Goal: Contribute content: Contribute content

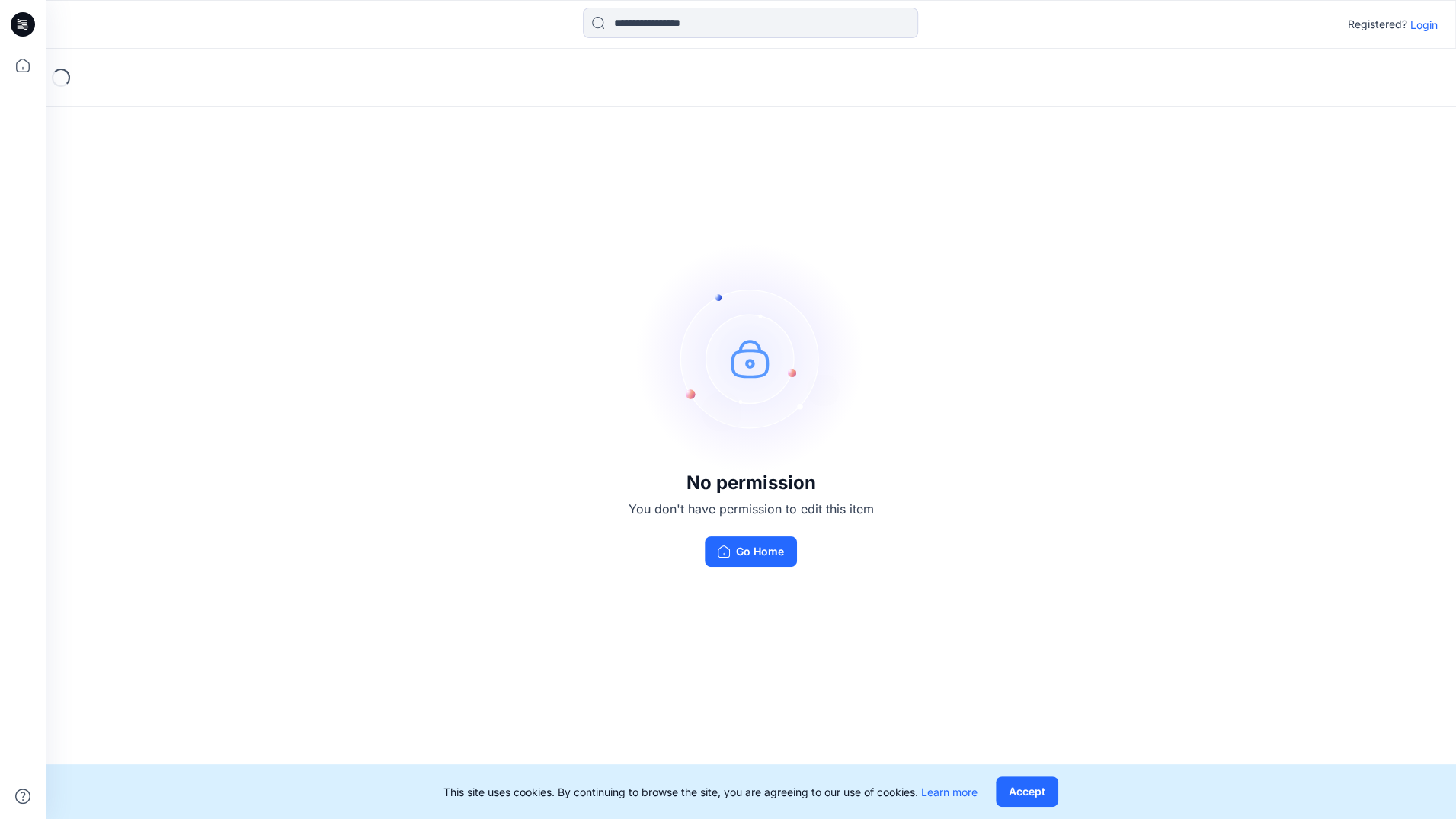
click at [1436, 17] on p "Login" at bounding box center [1424, 24] width 27 height 16
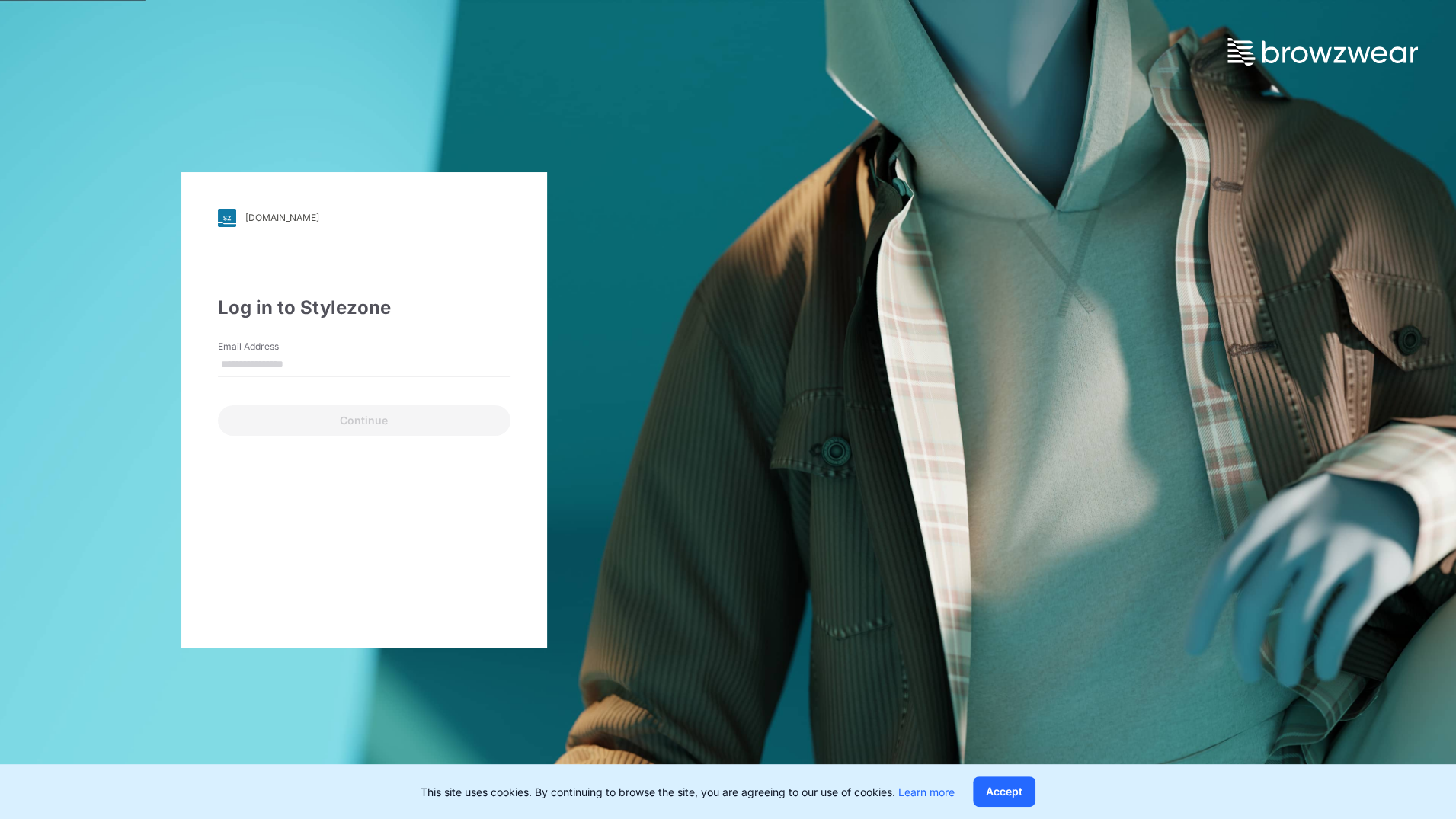
type input "**********"
click at [1436, 19] on link at bounding box center [1341, 32] width 229 height 65
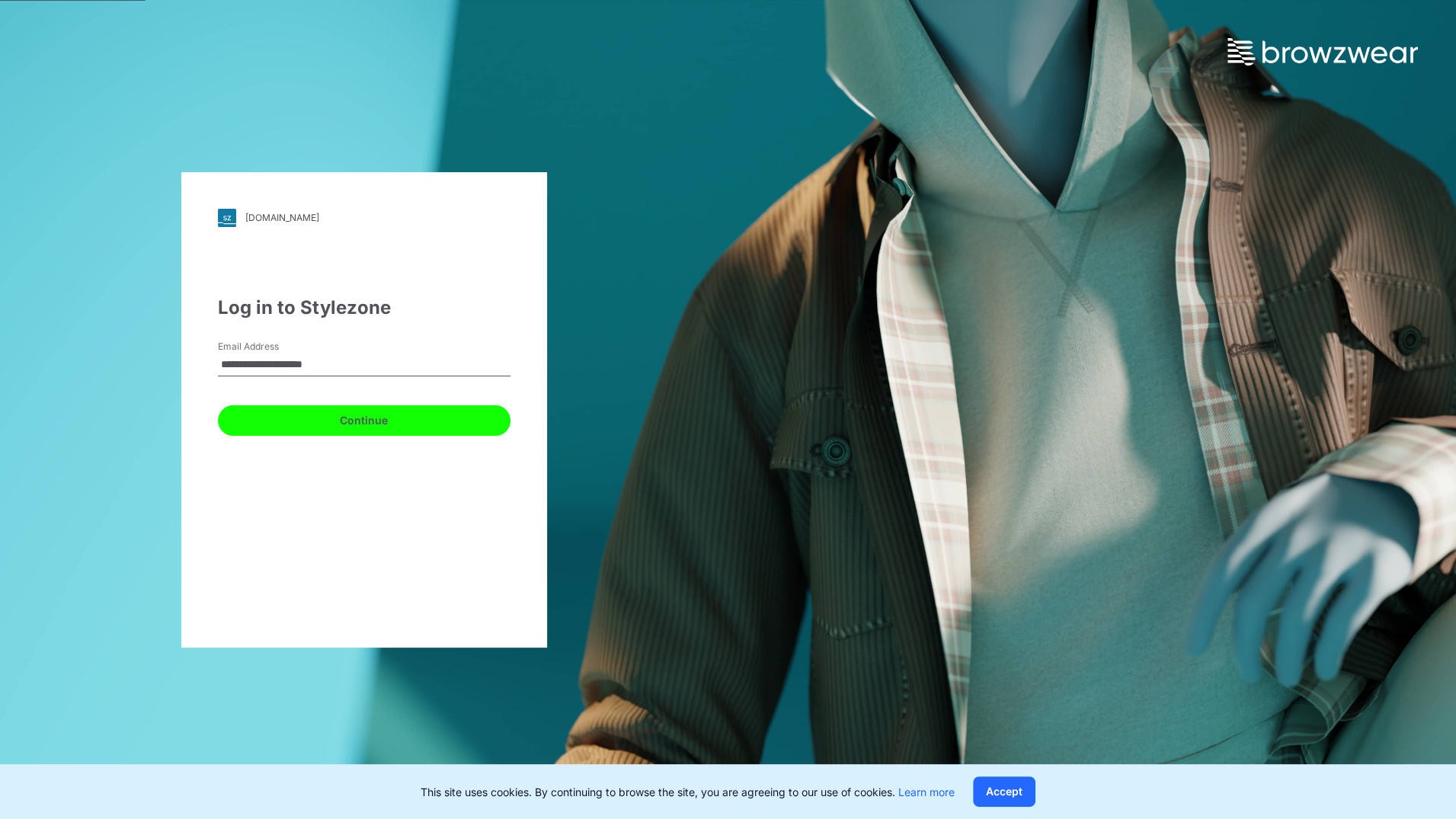
click at [382, 425] on button "Continue" at bounding box center [364, 420] width 292 height 31
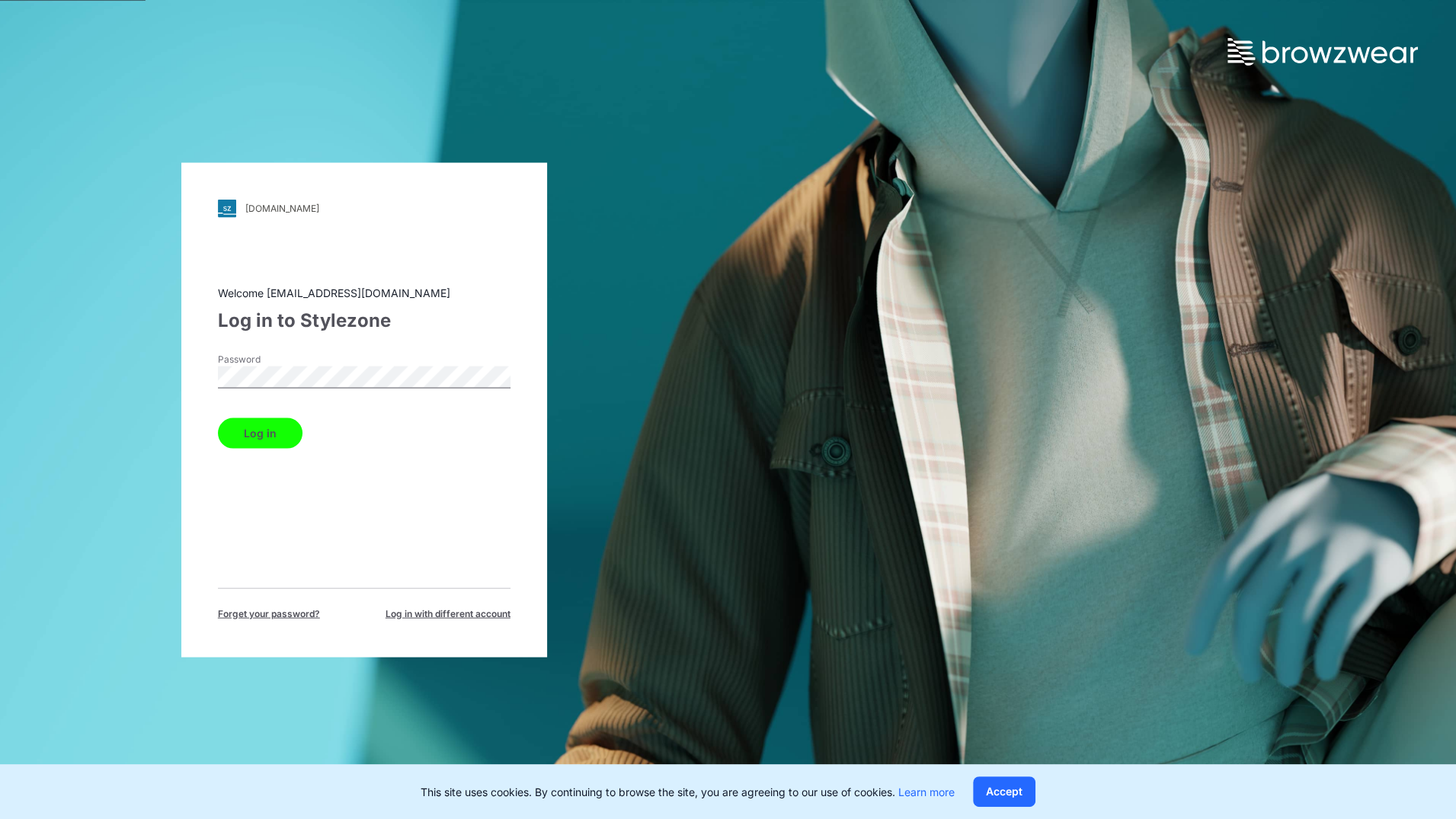
click at [242, 428] on button "Log in" at bounding box center [260, 433] width 84 height 31
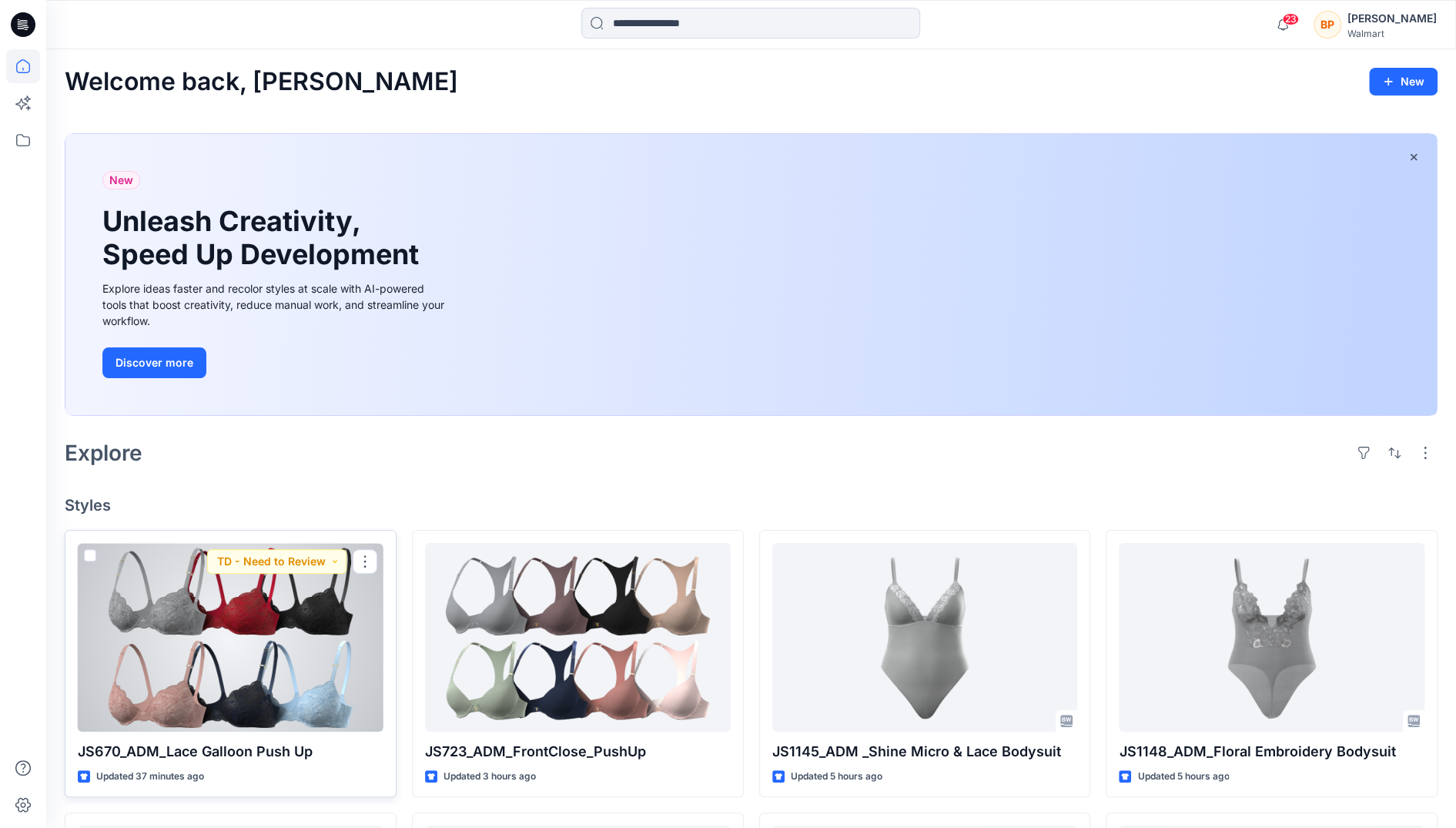
scroll to position [109, 0]
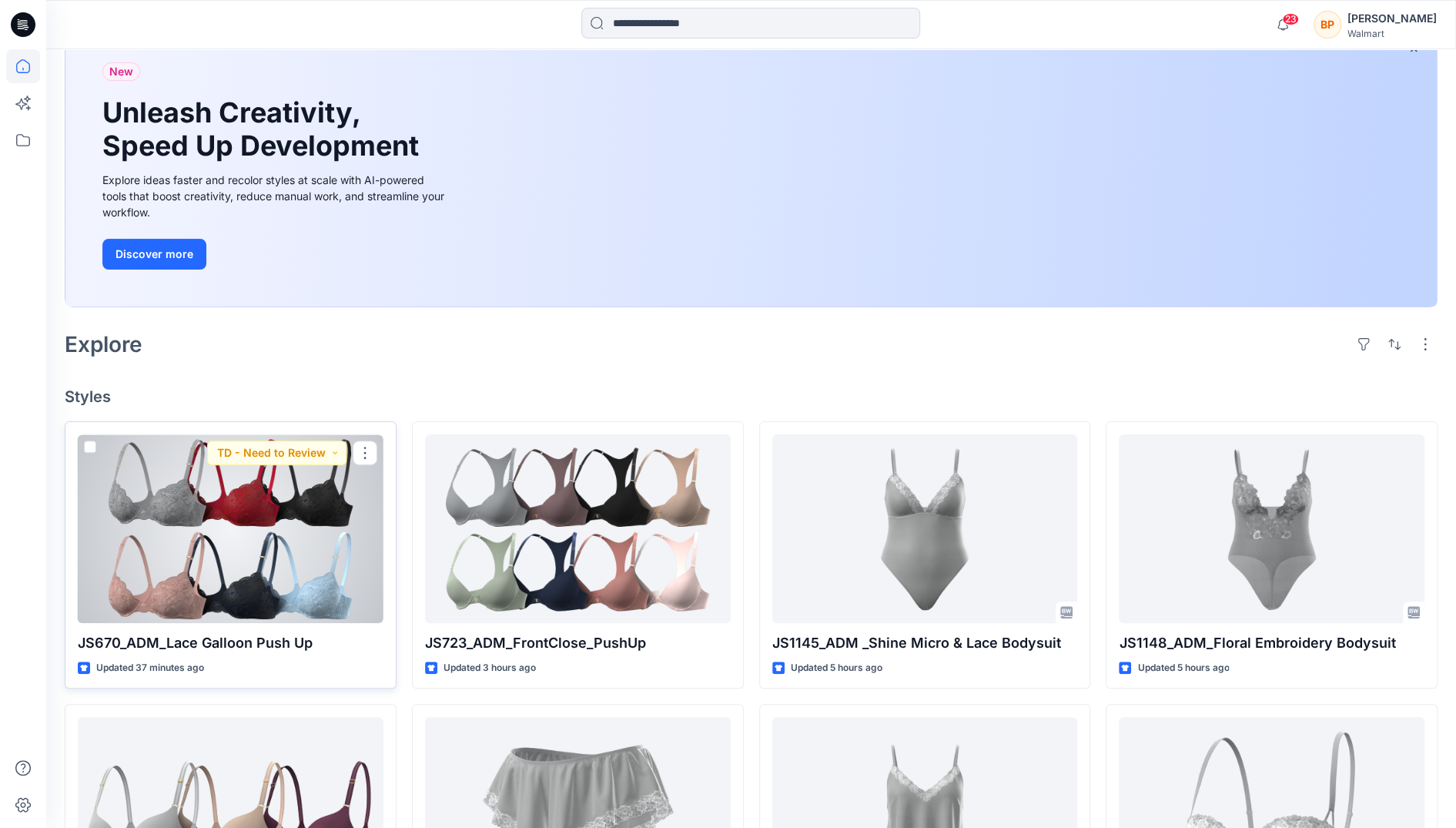
click at [315, 590] on div at bounding box center [230, 528] width 306 height 189
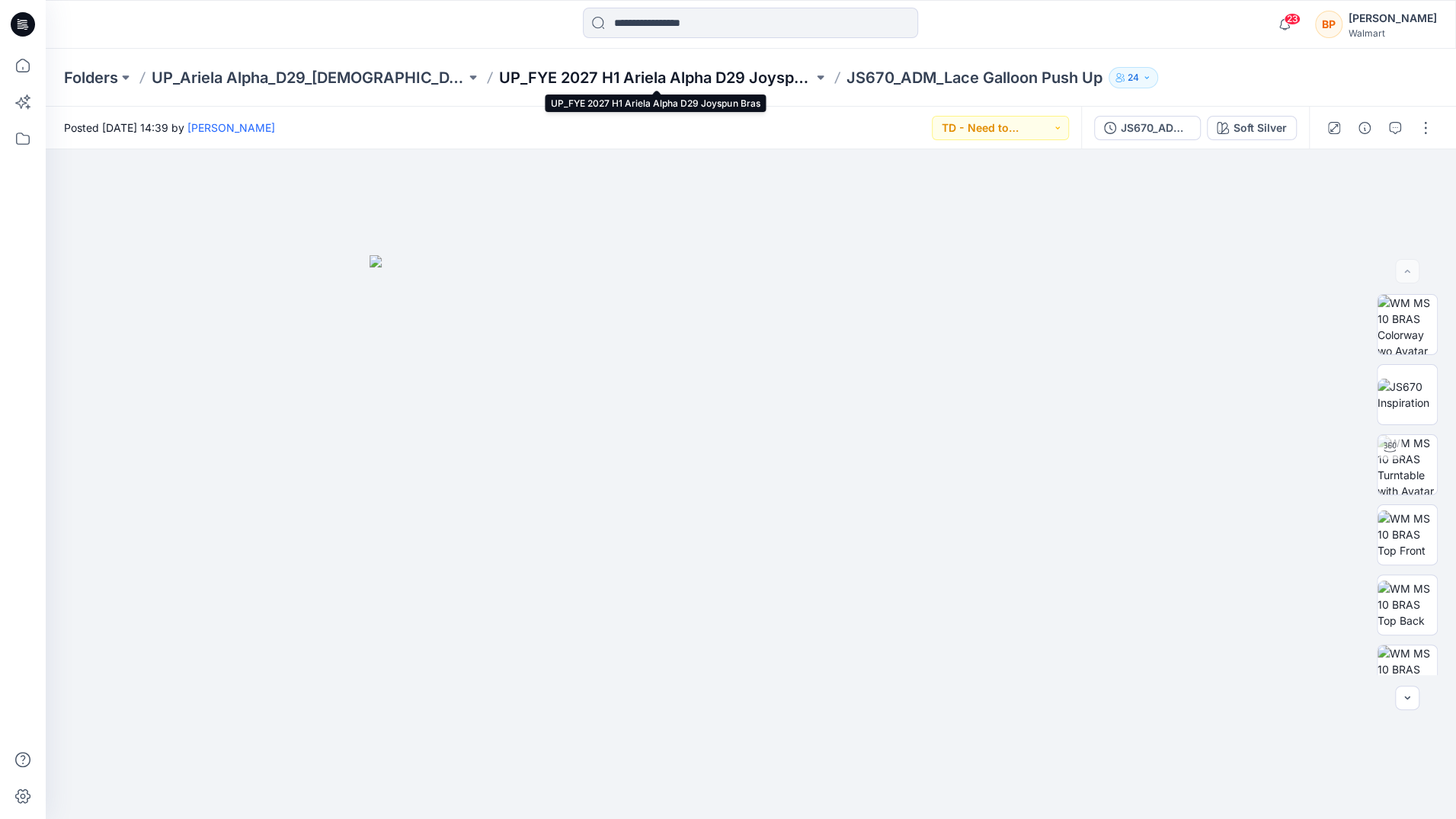
click at [792, 77] on p "UP_FYE 2027 H1 Ariela Alpha D29 Joyspun Bras" at bounding box center [656, 78] width 314 height 21
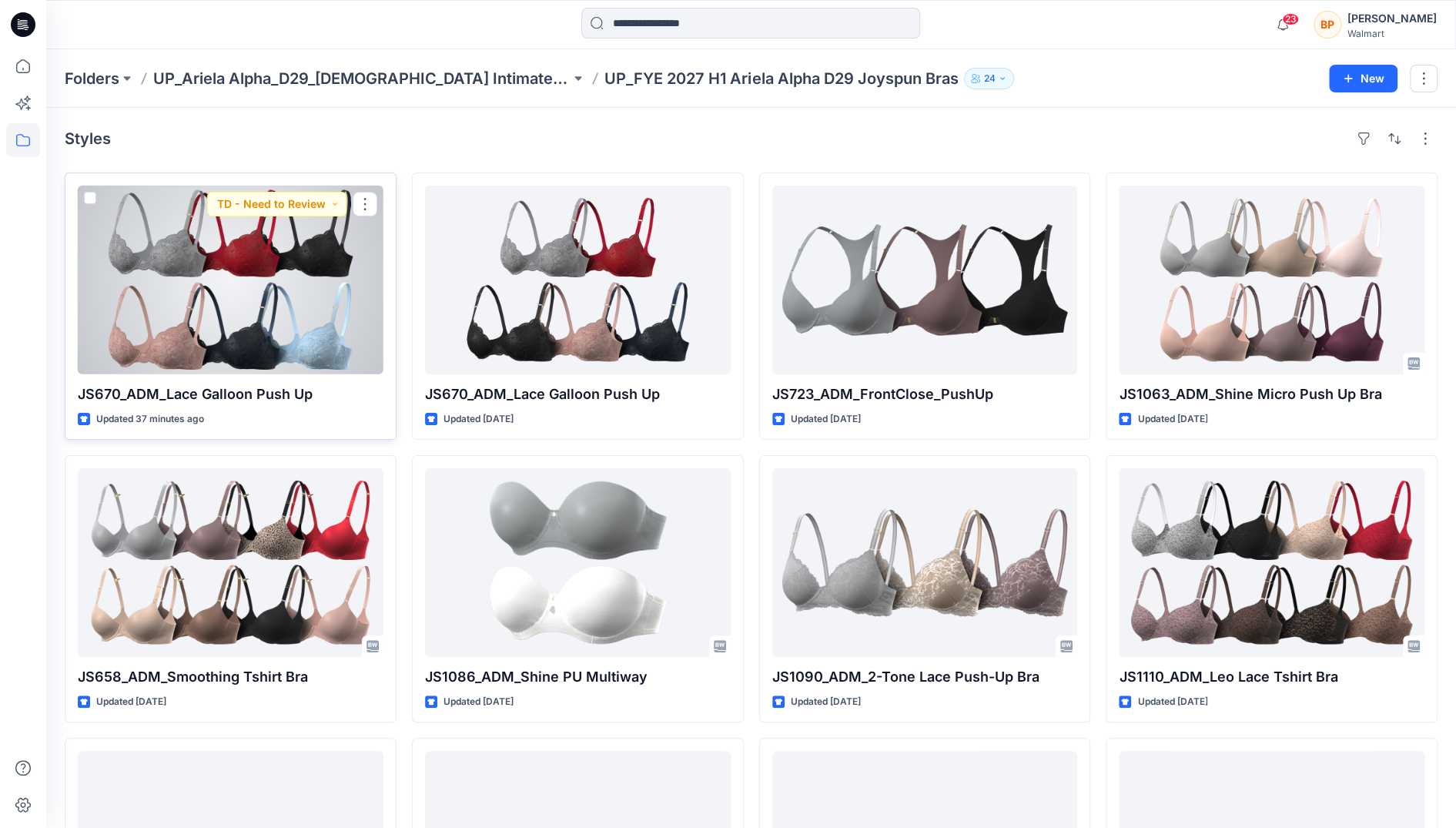
click at [305, 288] on div at bounding box center [230, 280] width 306 height 189
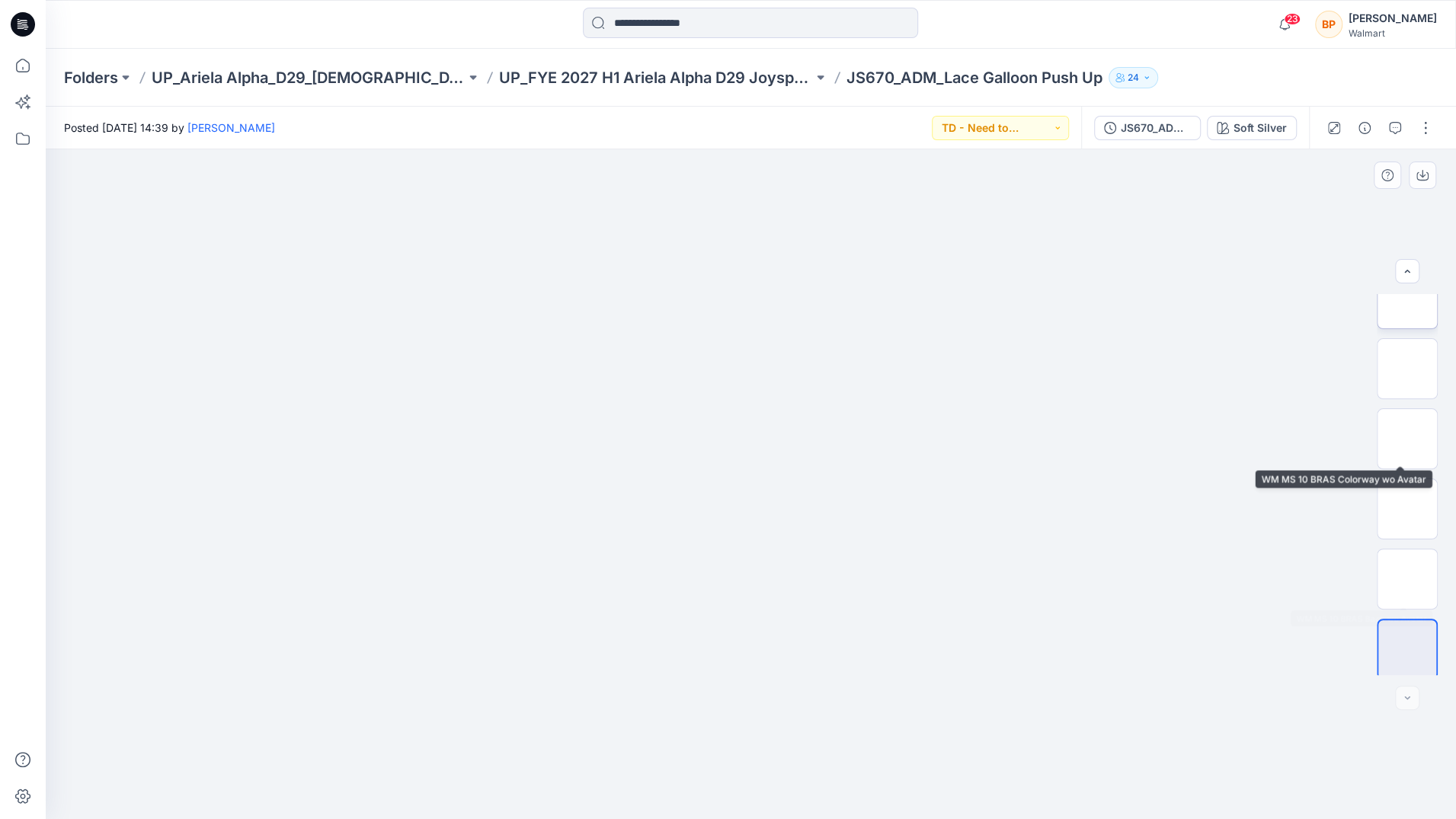
scroll to position [241, 0]
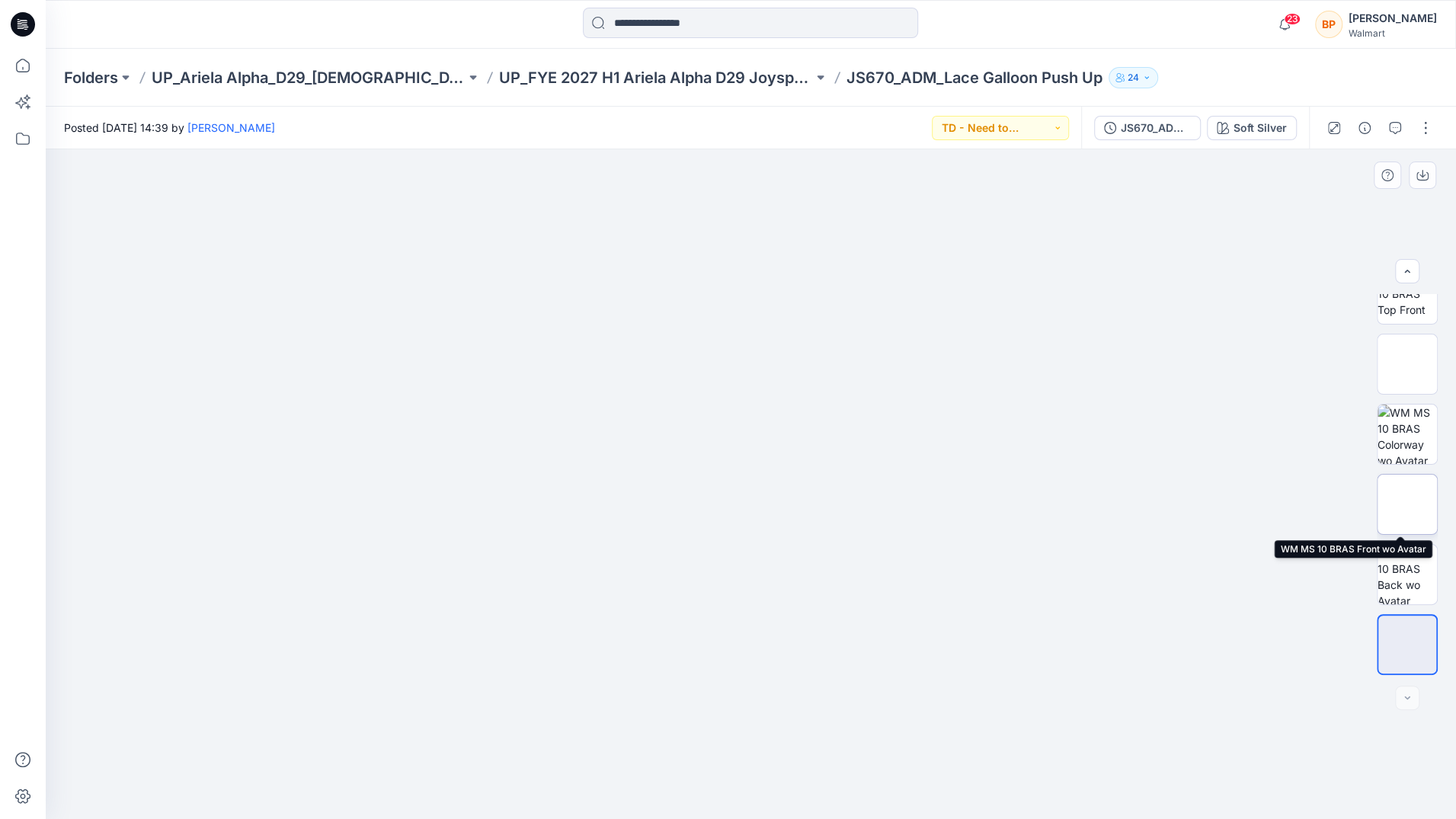
click at [1407, 504] on img at bounding box center [1407, 504] width 0 height 0
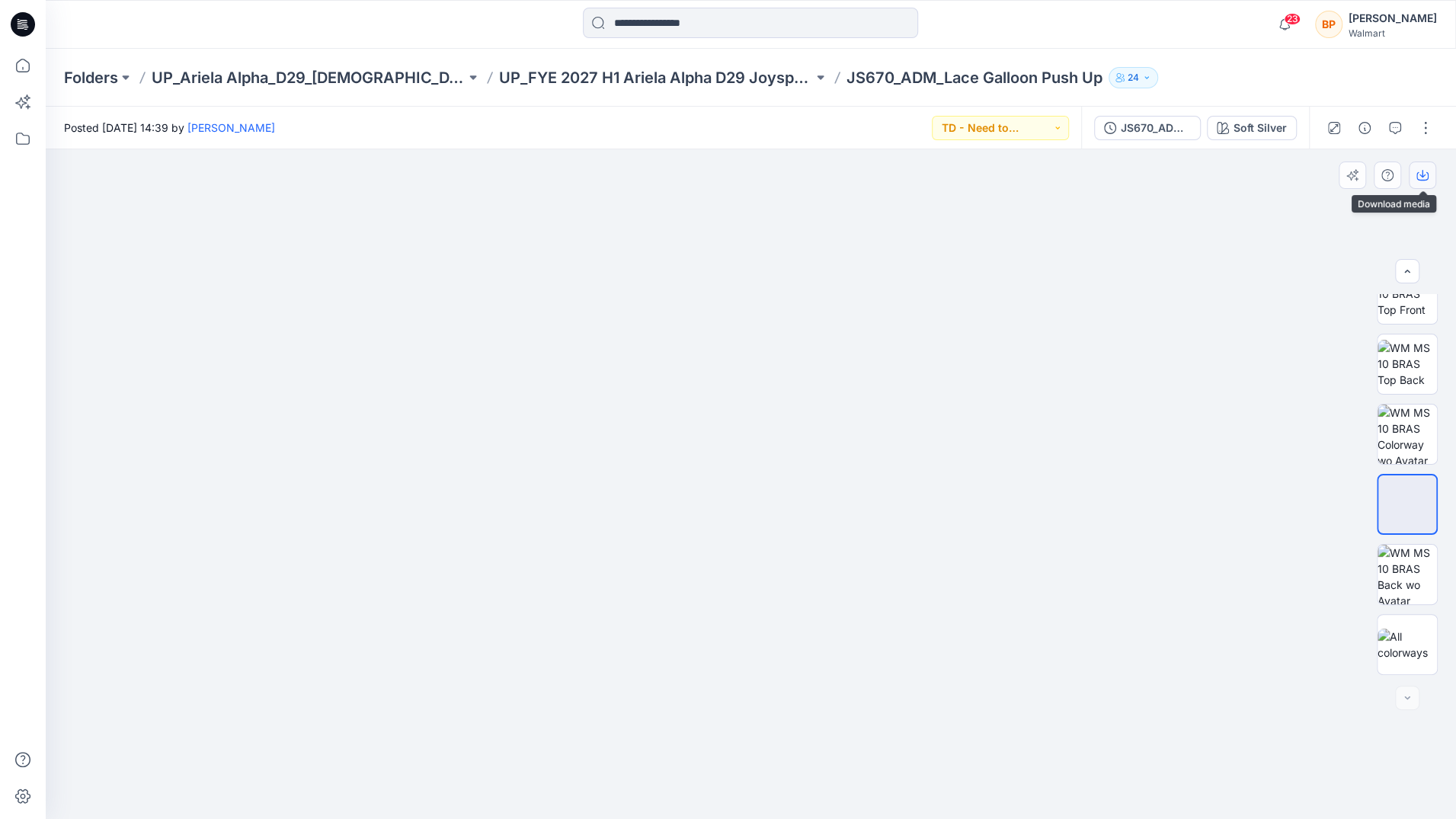
click at [1420, 178] on icon "button" at bounding box center [1422, 175] width 12 height 12
click at [1415, 570] on img at bounding box center [1407, 575] width 59 height 59
click at [1418, 175] on icon "button" at bounding box center [1422, 175] width 12 height 12
click at [1425, 121] on button "button" at bounding box center [1425, 128] width 25 height 25
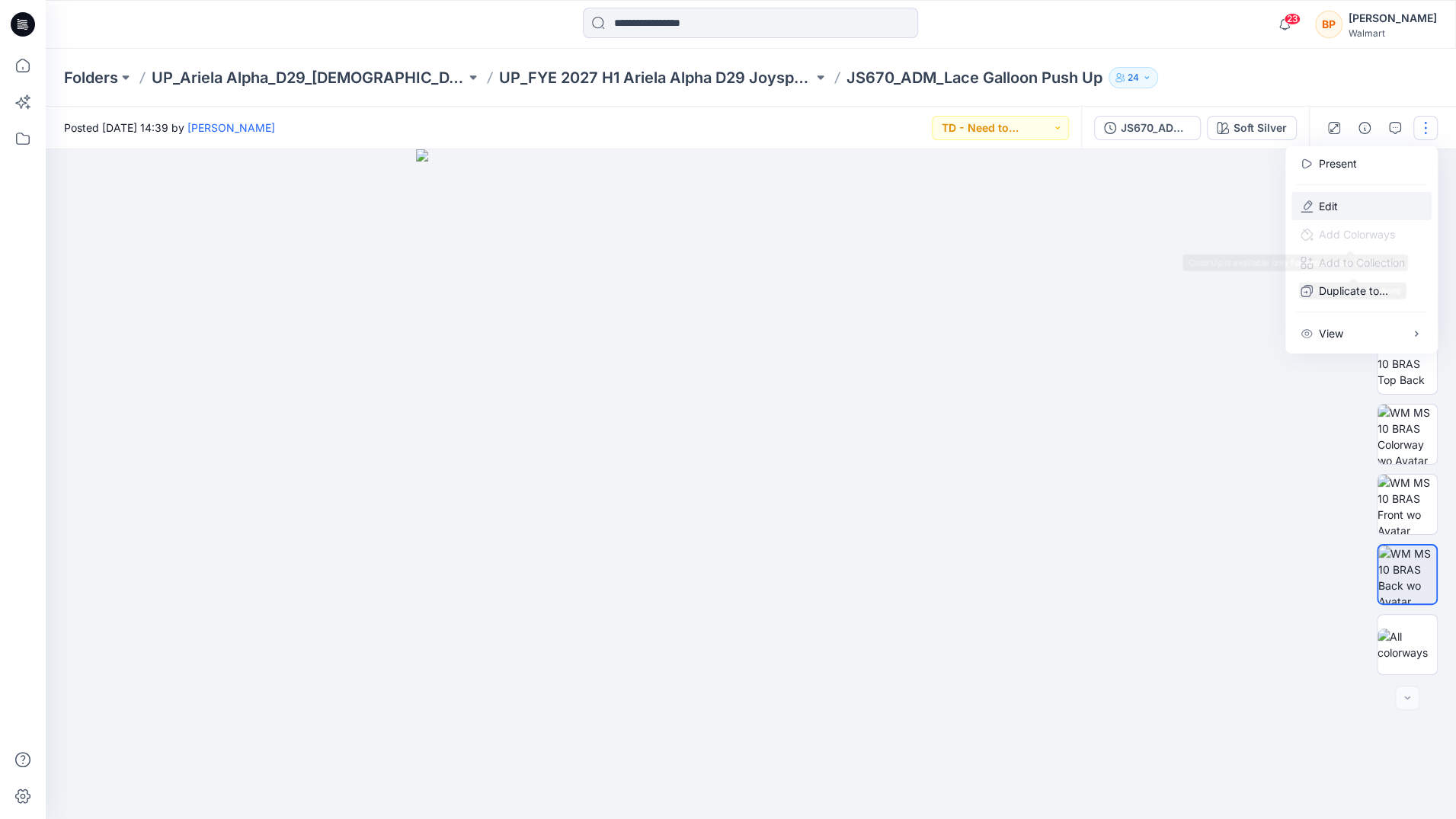
click at [1327, 207] on p "Edit" at bounding box center [1328, 206] width 19 height 16
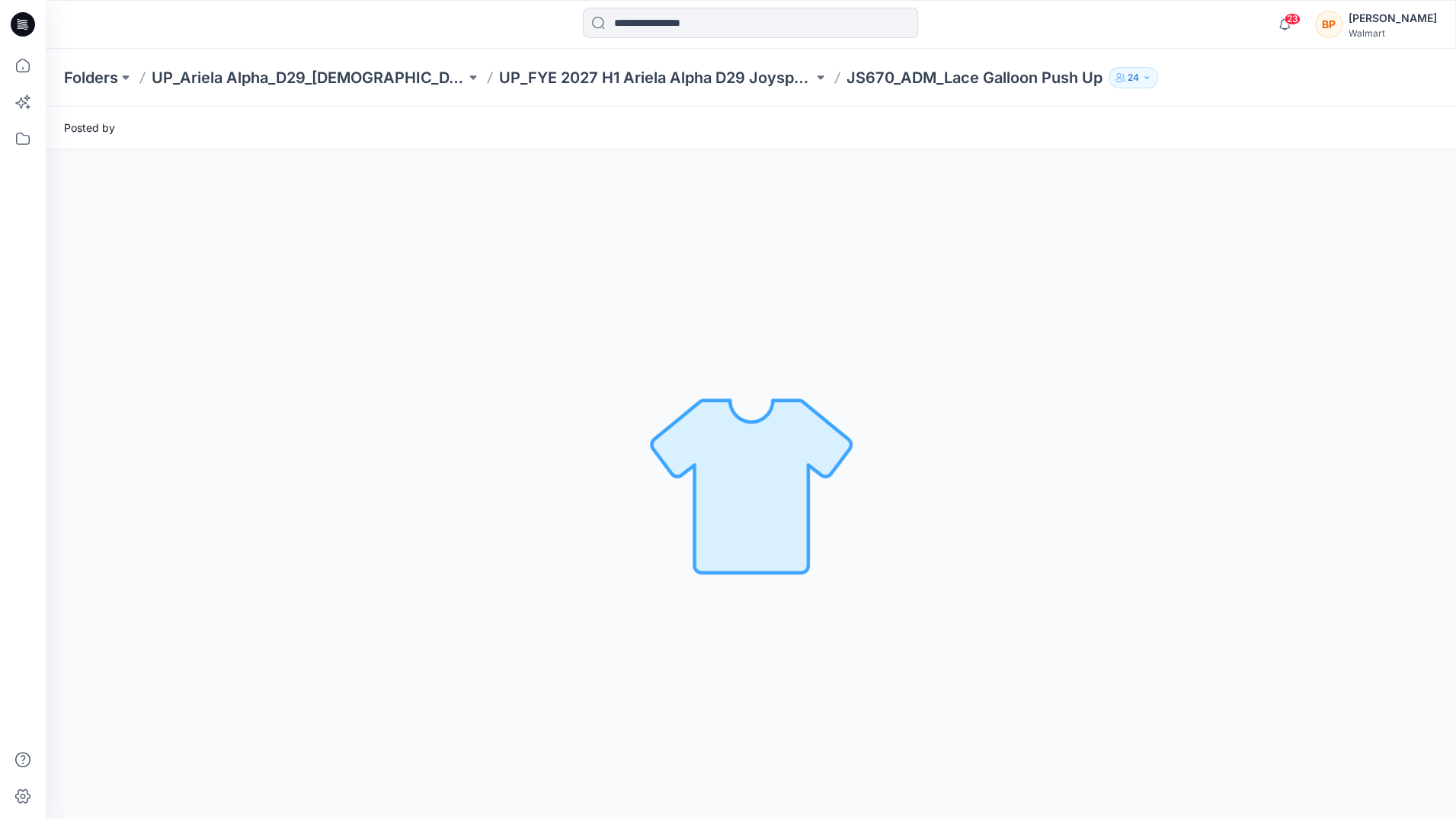
scroll to position [0, 0]
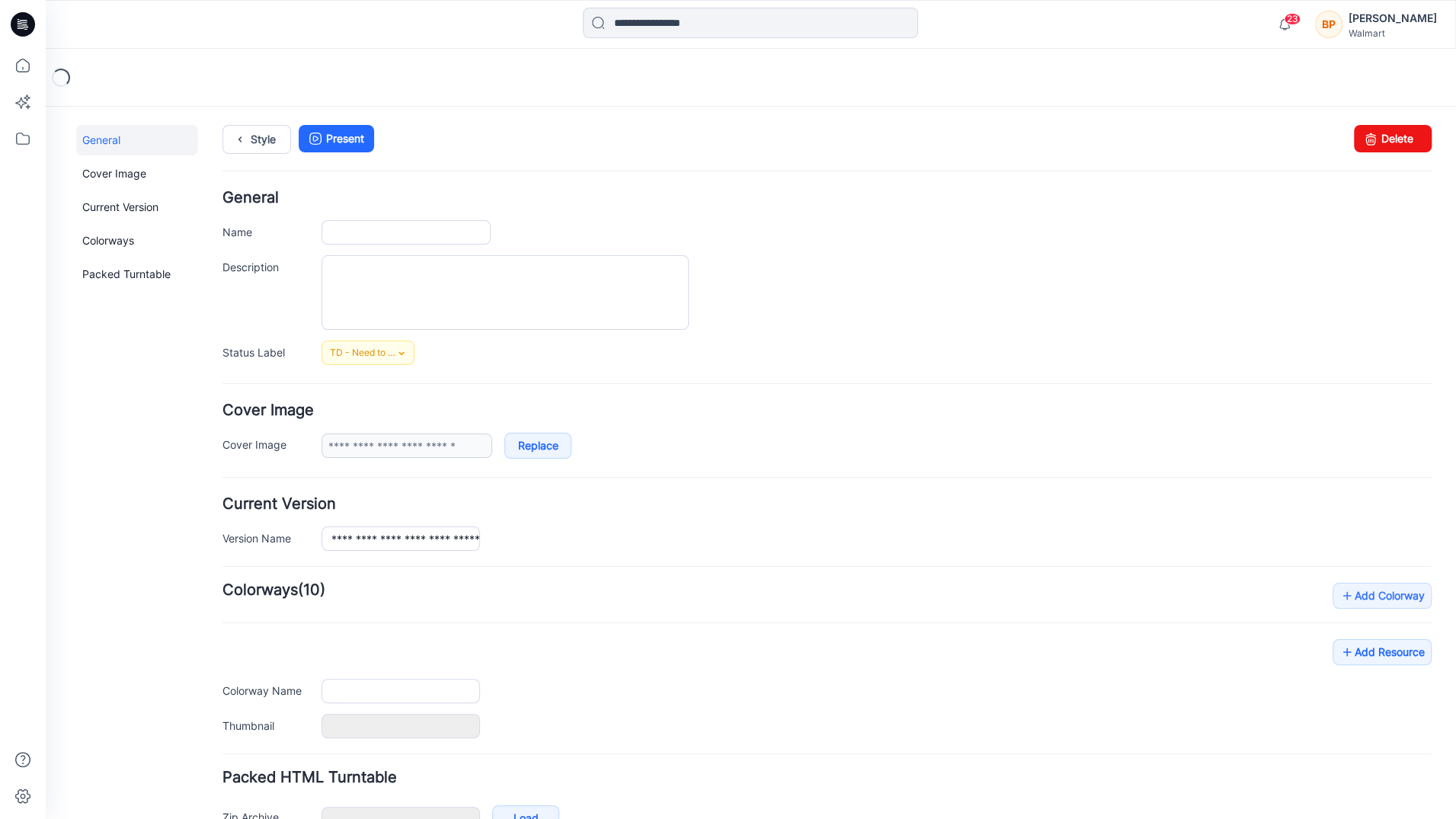
scroll to position [88, 0]
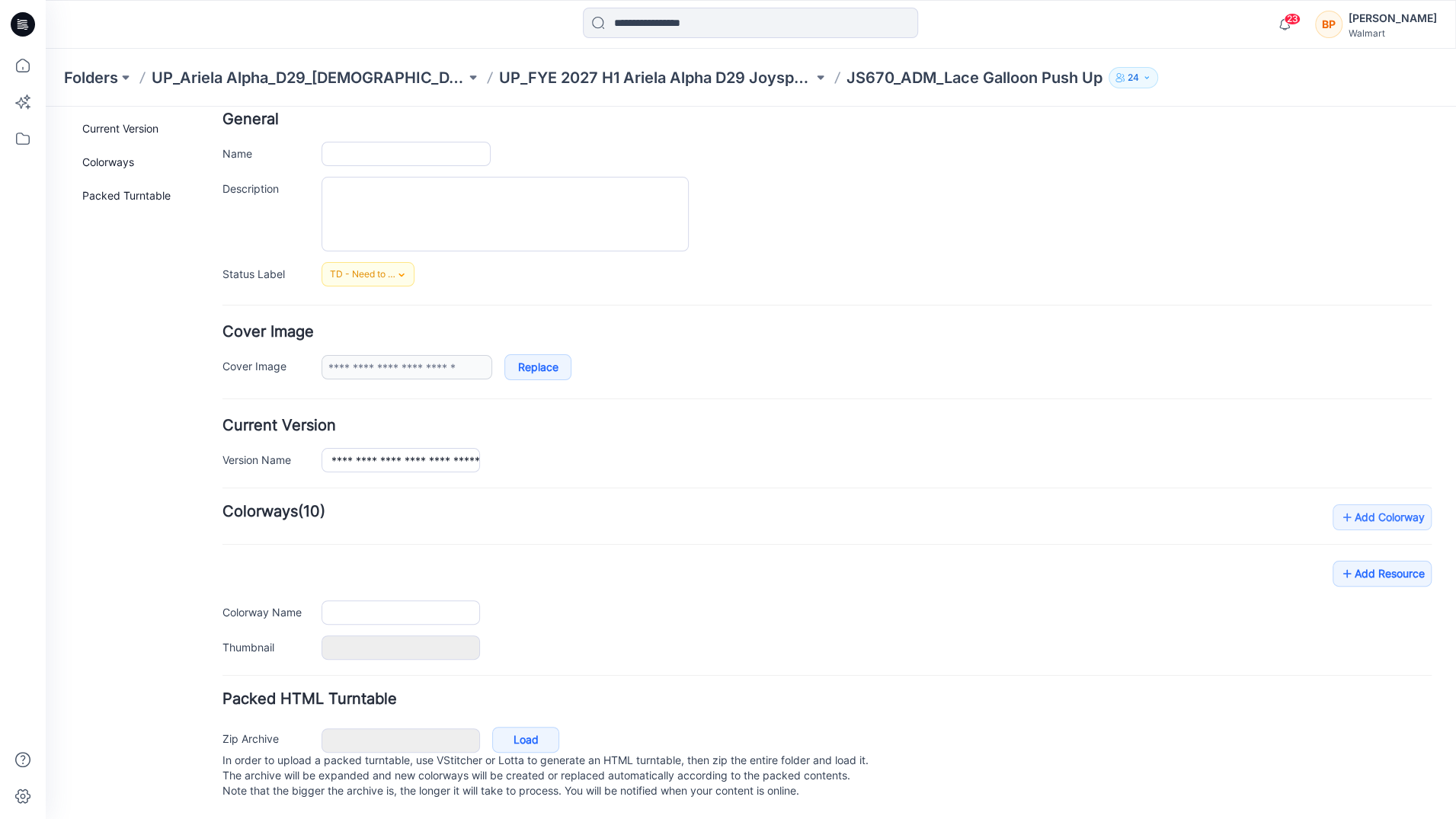
type input "**********"
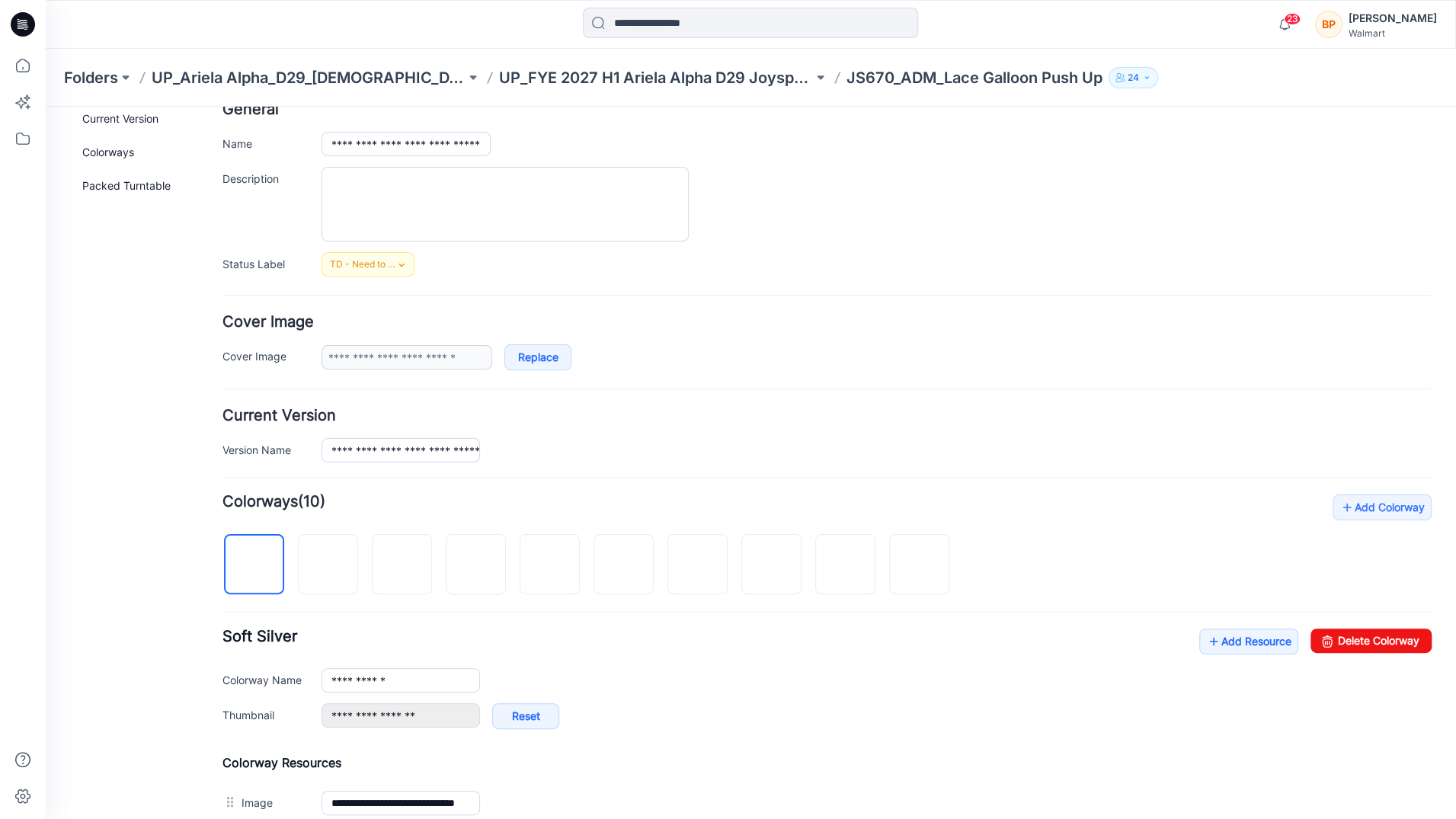
scroll to position [502, 0]
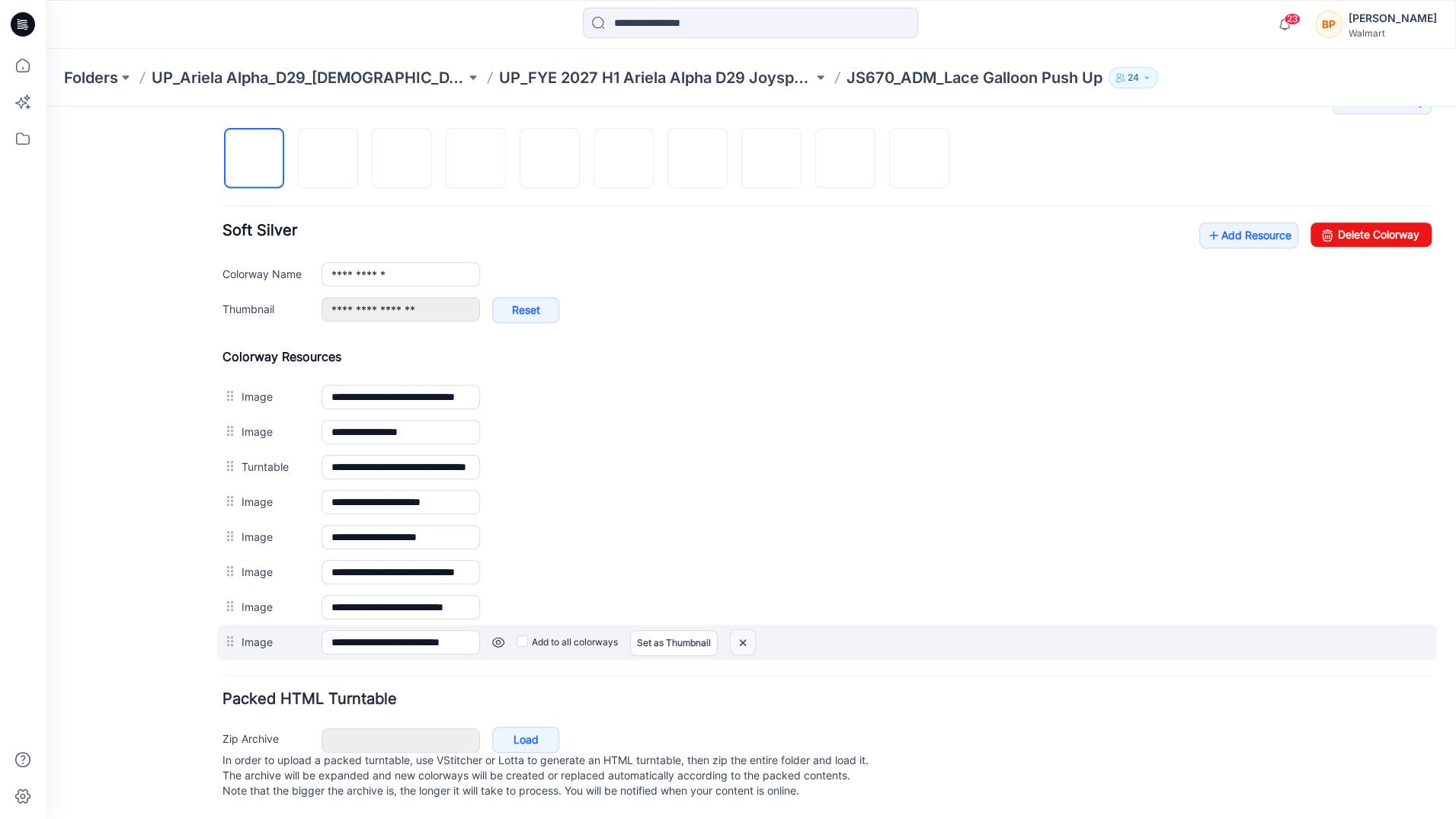
click at [741, 630] on img at bounding box center [743, 642] width 25 height 25
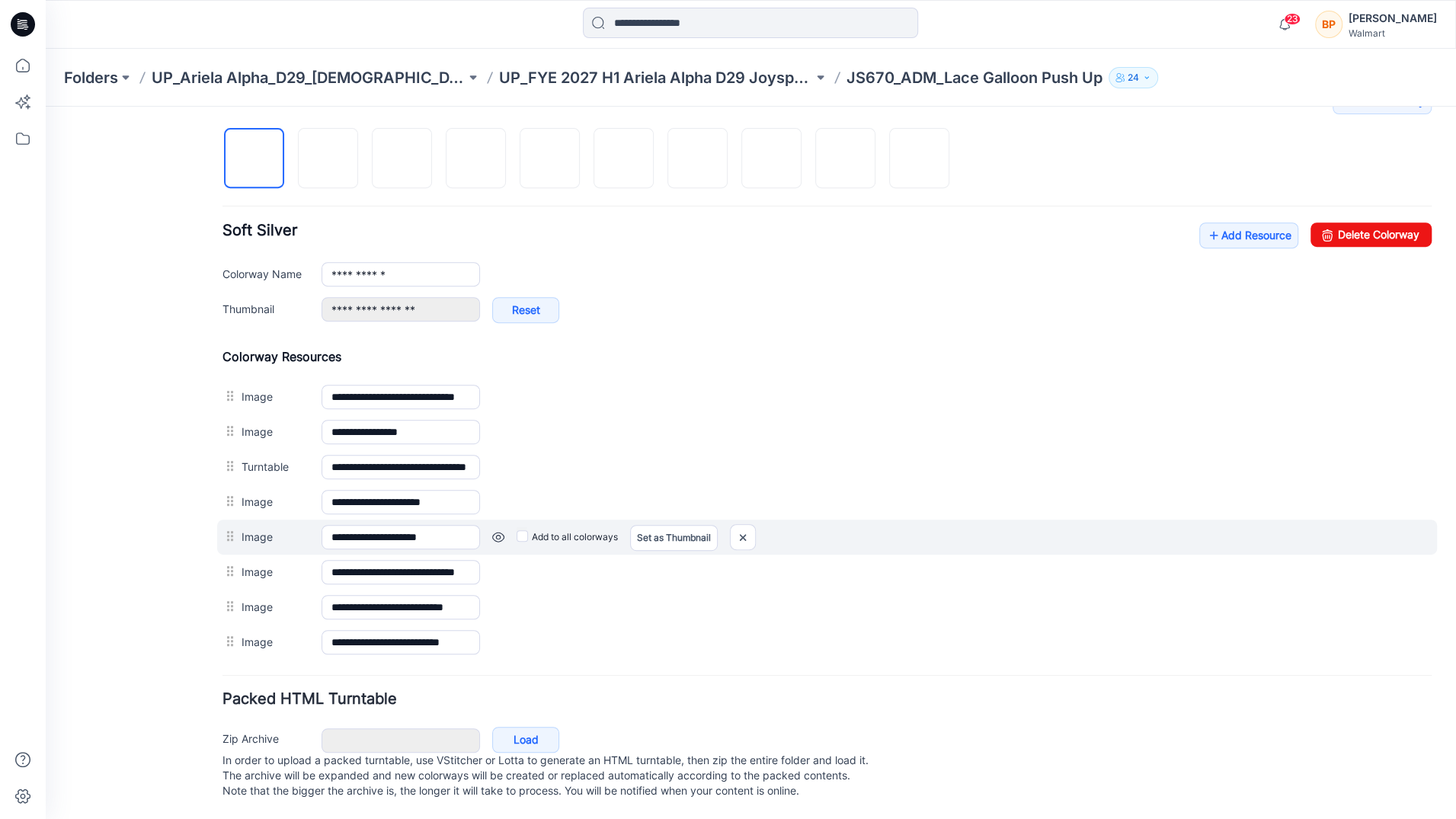
scroll to position [467, 0]
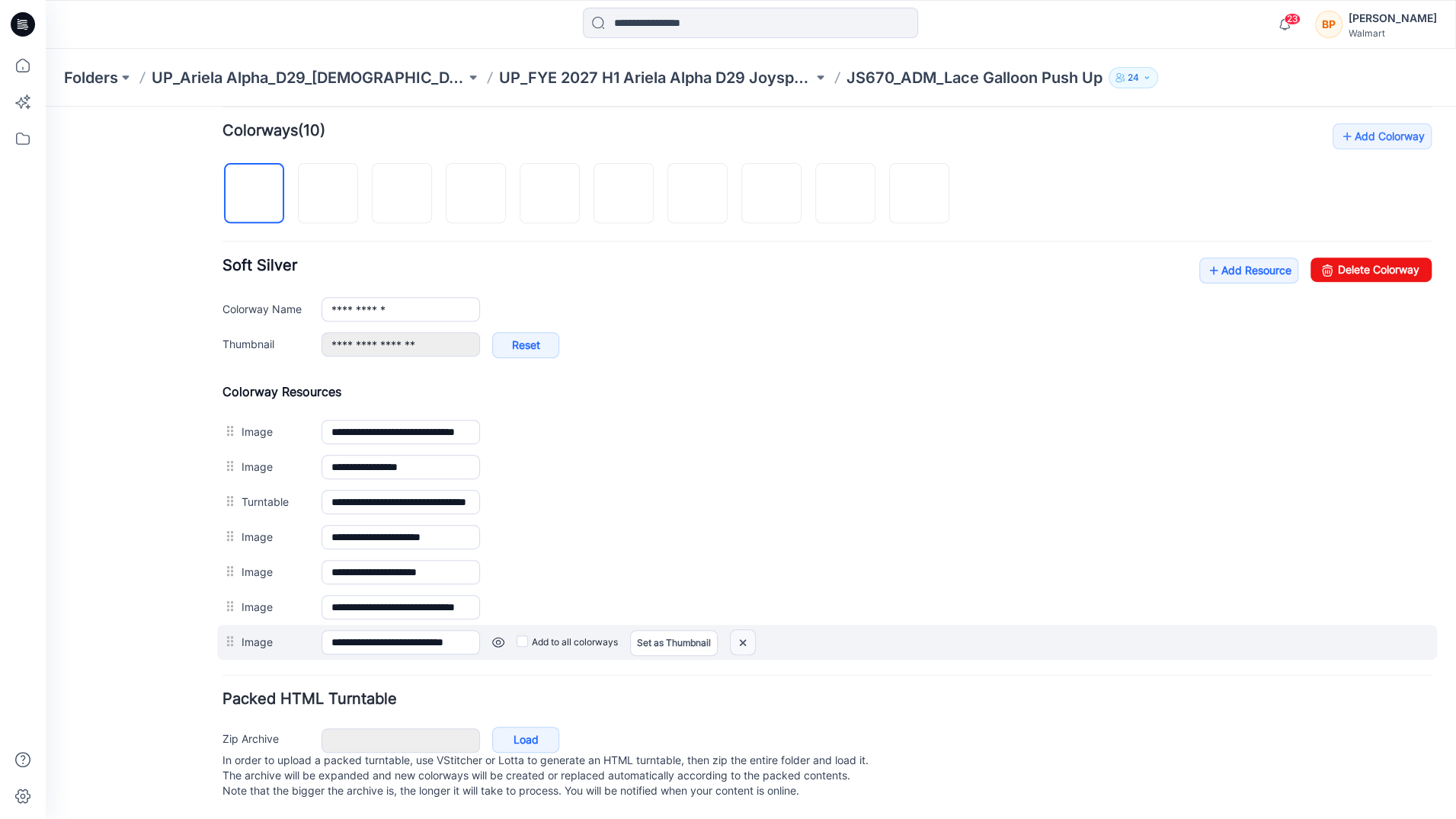
click at [742, 634] on img at bounding box center [743, 642] width 25 height 25
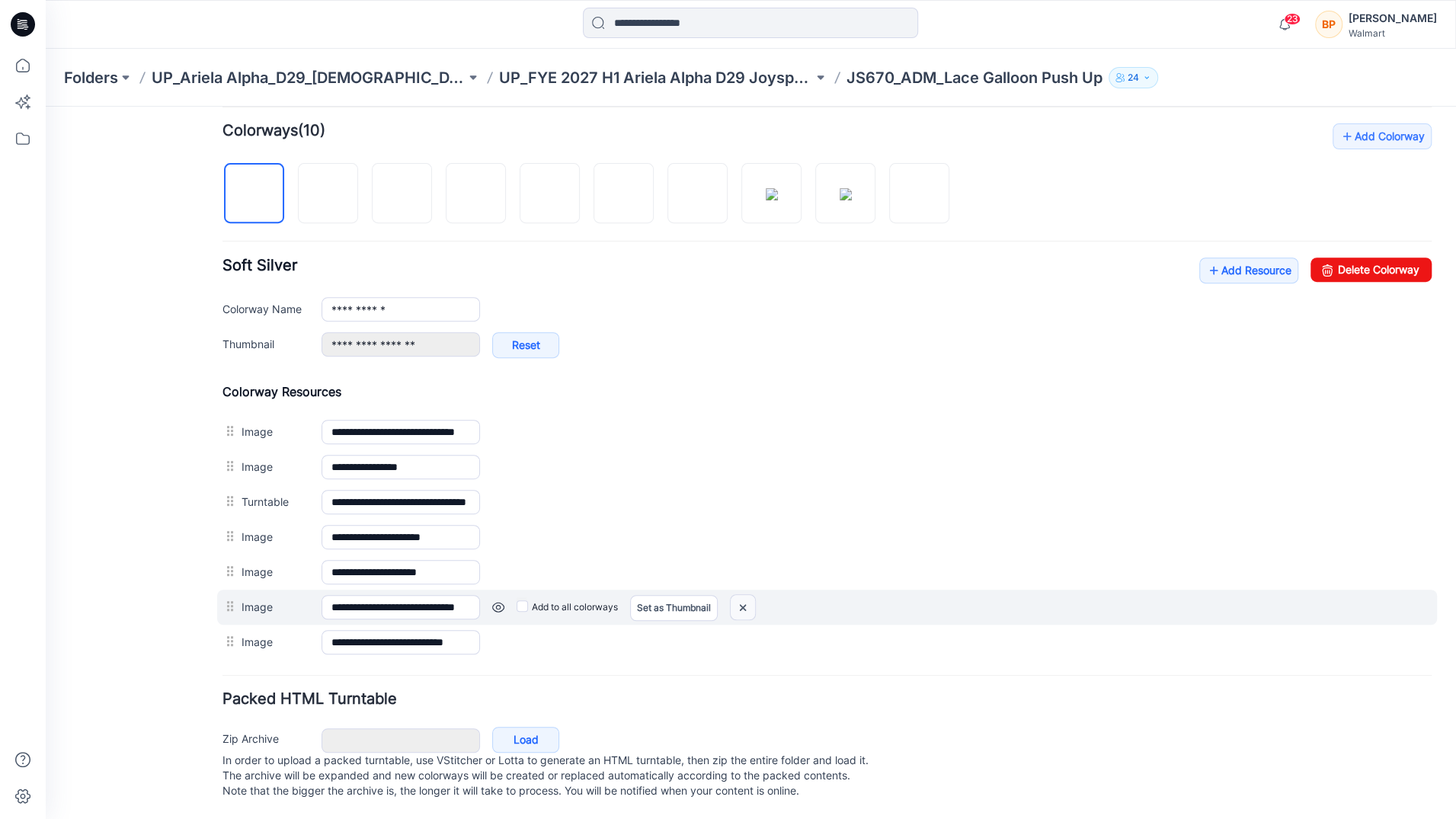
click at [742, 595] on img at bounding box center [743, 607] width 25 height 25
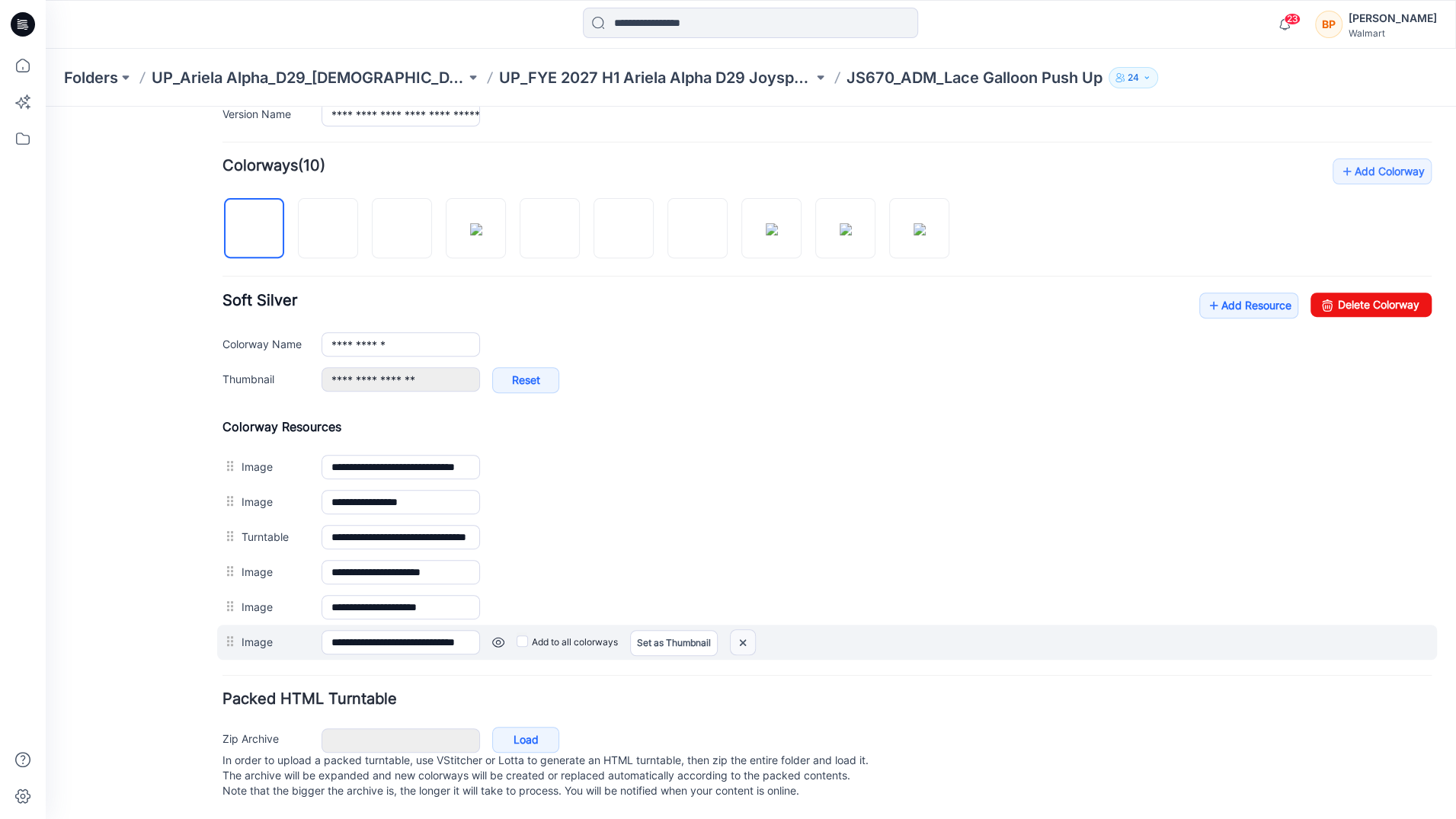
scroll to position [433, 0]
click at [729, 630] on div "Add to all colorways Set as Thumbnail Unset as Thumbnail" at bounding box center [956, 642] width 951 height 25
click at [741, 630] on img at bounding box center [743, 642] width 25 height 25
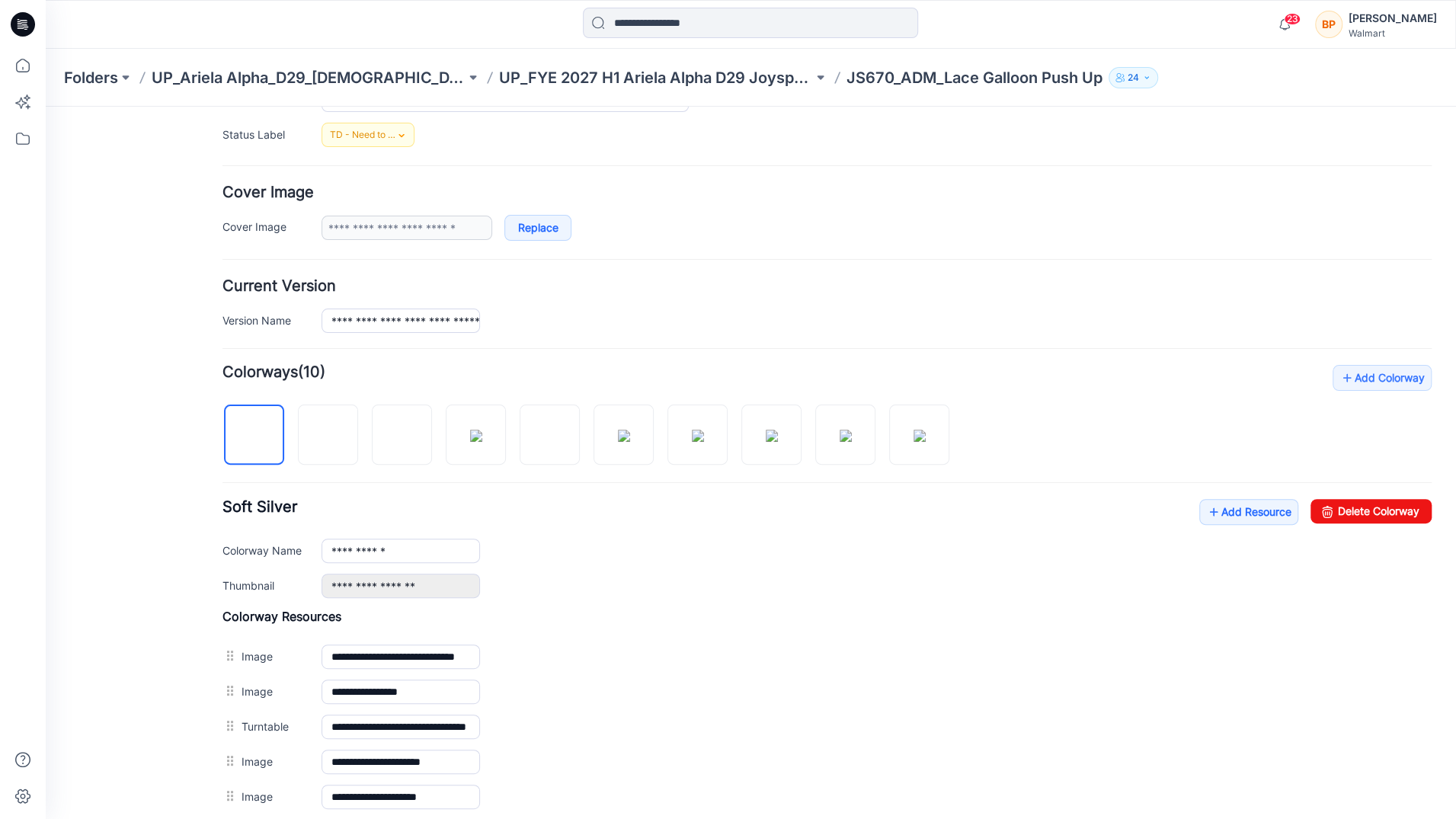
scroll to position [21, 0]
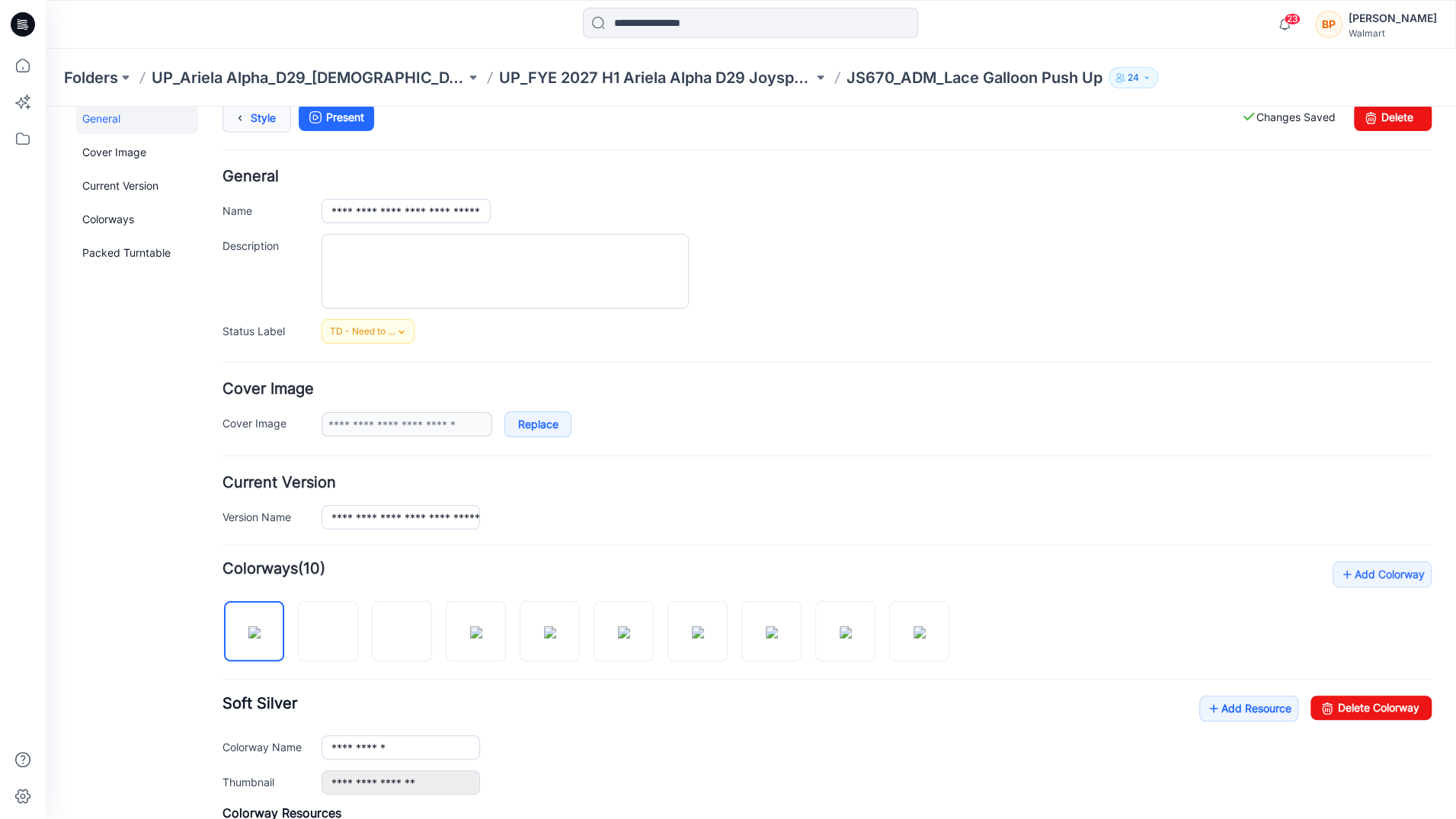
click at [249, 120] on icon at bounding box center [240, 117] width 21 height 27
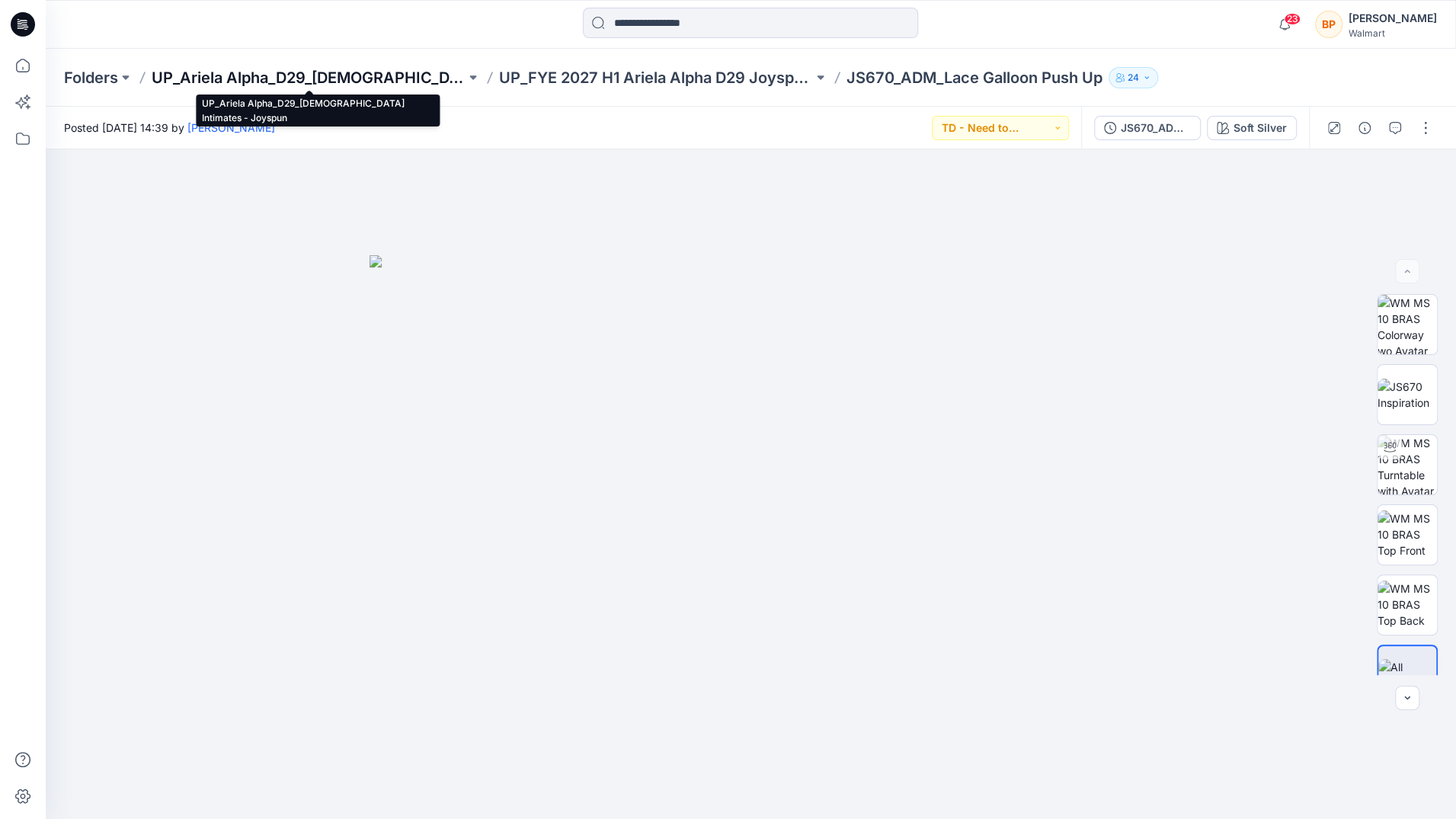
click at [428, 67] on p "UP_Ariela Alpha_D29_[DEMOGRAPHIC_DATA] Intimates - Joyspun" at bounding box center [309, 78] width 314 height 21
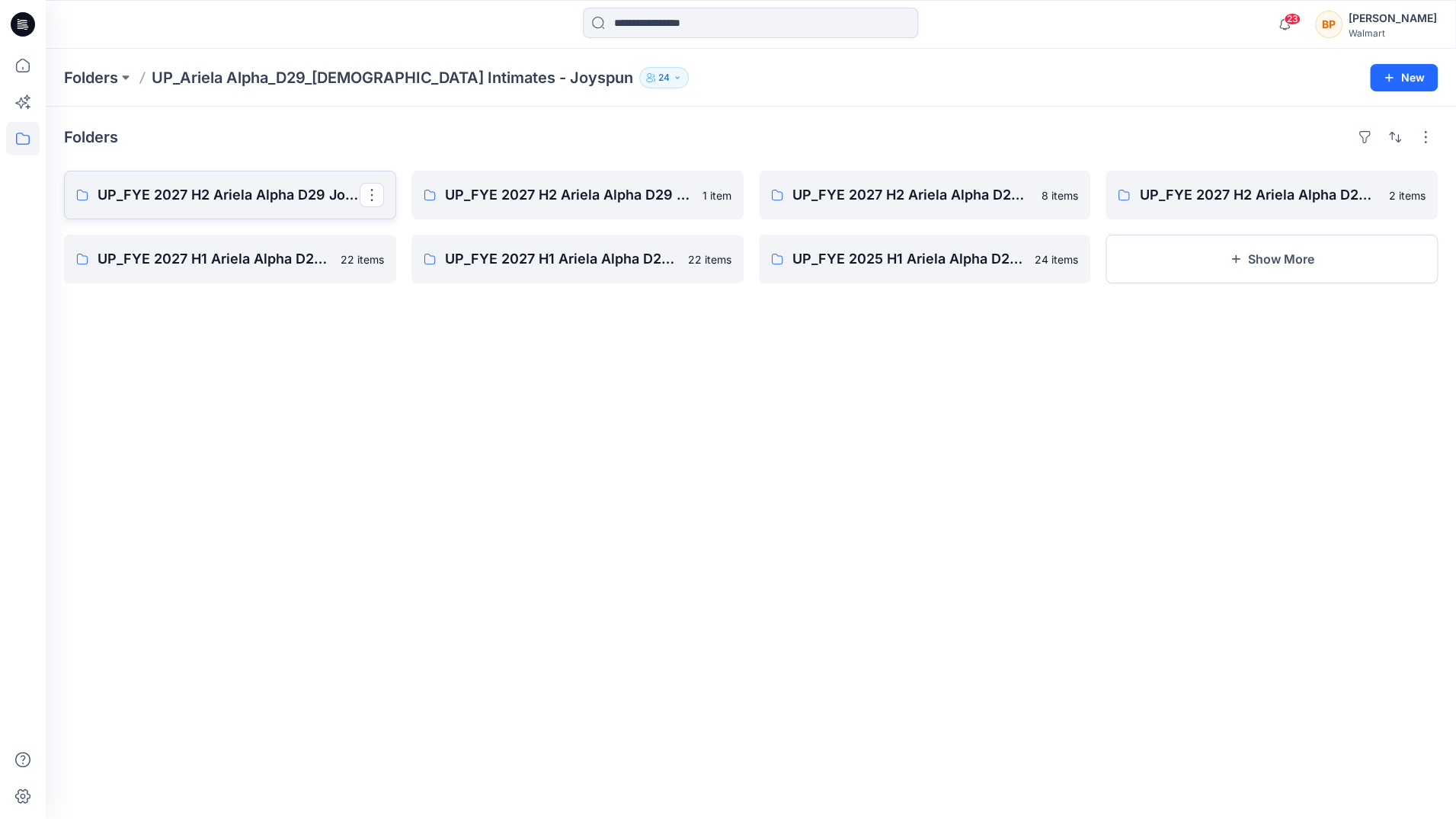
click at [300, 191] on p "UP_FYE 2027 H2 Ariela Alpha D29 Joyspun Tops" at bounding box center [228, 195] width 262 height 21
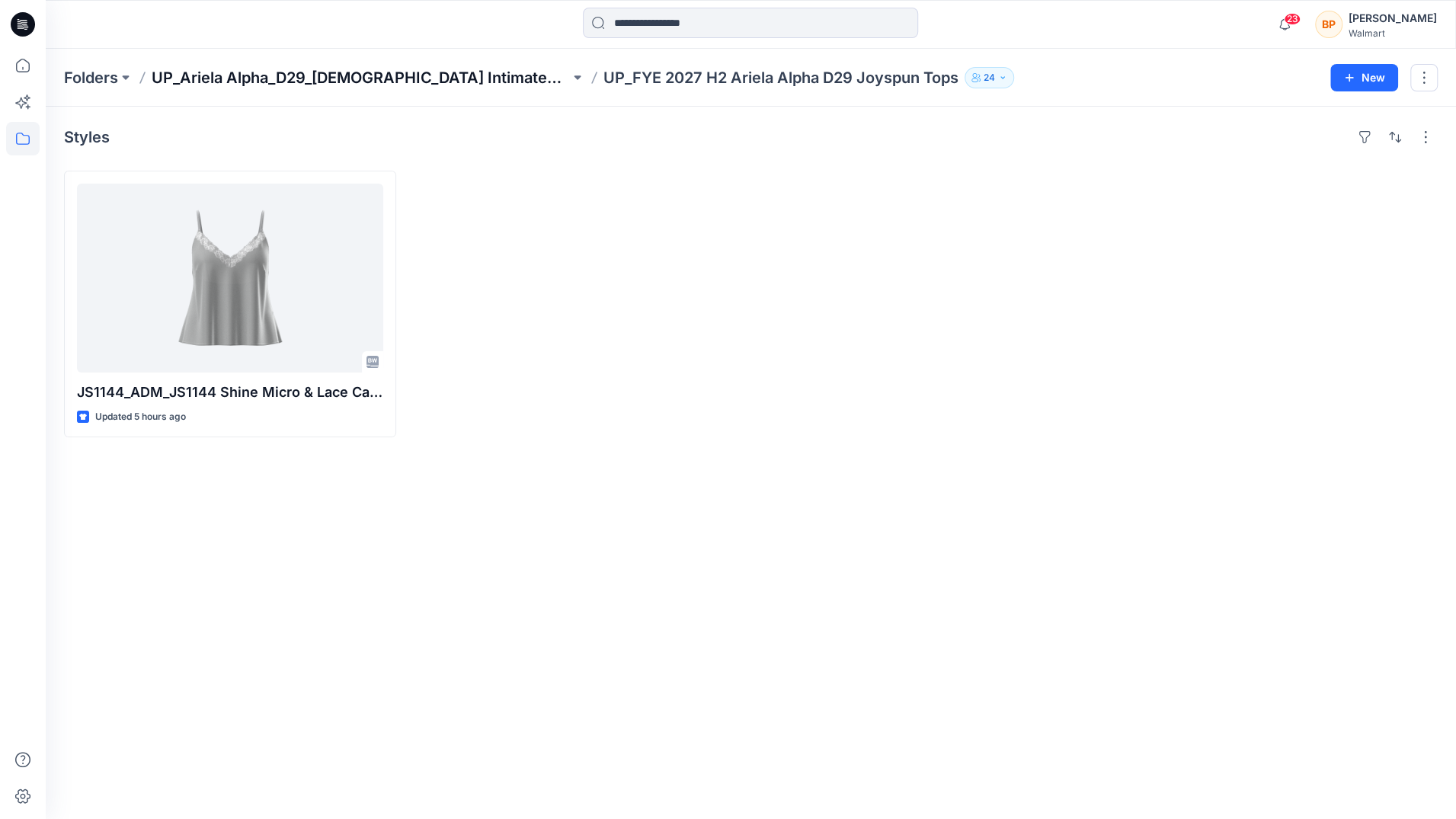
click at [420, 67] on p "UP_Ariela Alpha_D29_[DEMOGRAPHIC_DATA] Intimates - Joyspun" at bounding box center [361, 78] width 418 height 21
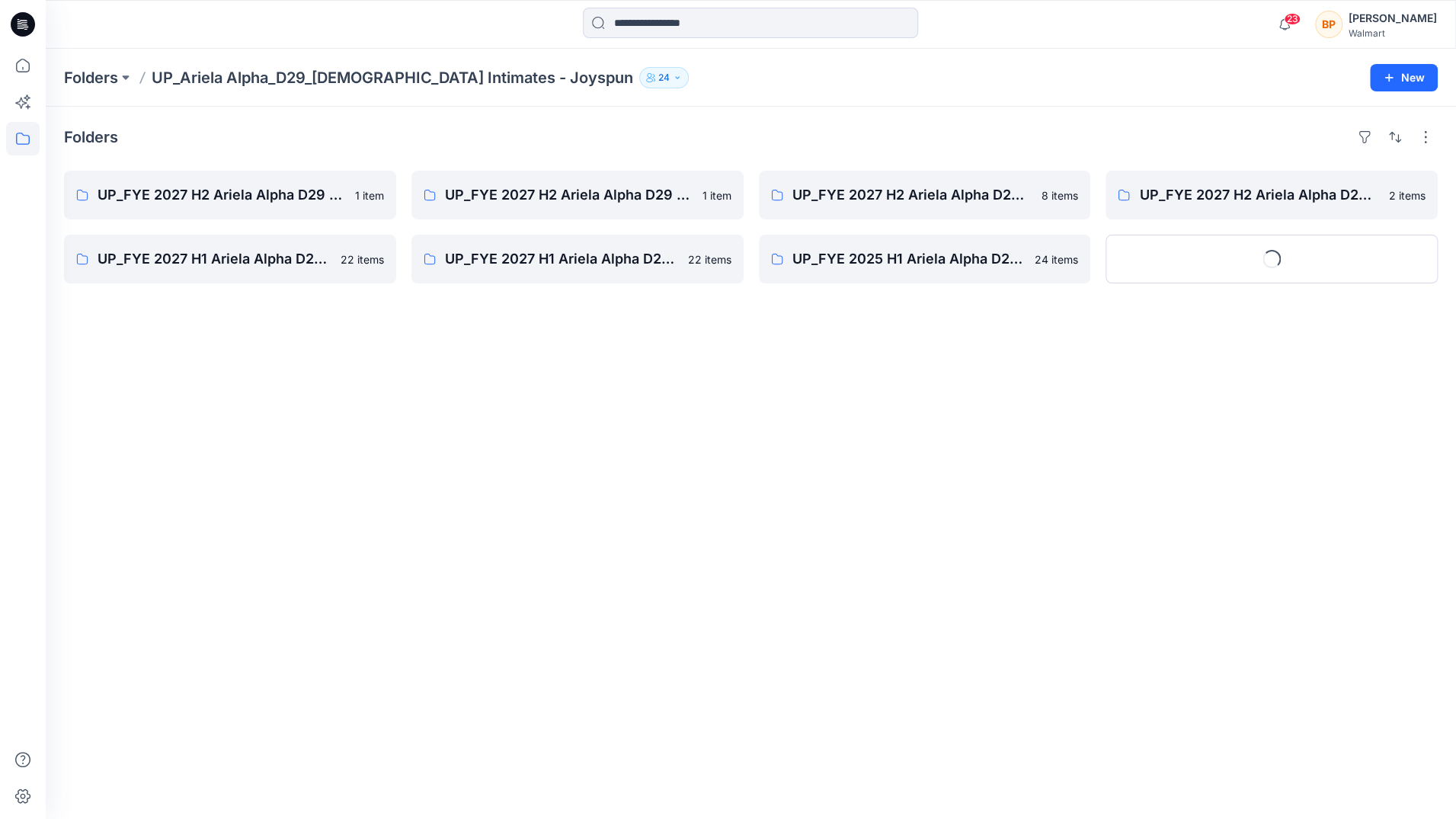
click at [425, 85] on p "UP_Ariela Alpha_D29_[DEMOGRAPHIC_DATA] Intimates - Joyspun" at bounding box center [392, 78] width 481 height 21
click at [885, 204] on p "UP_FYE 2027 H2 Ariela Alpha D29 Joyspun Bras" at bounding box center [922, 195] width 262 height 21
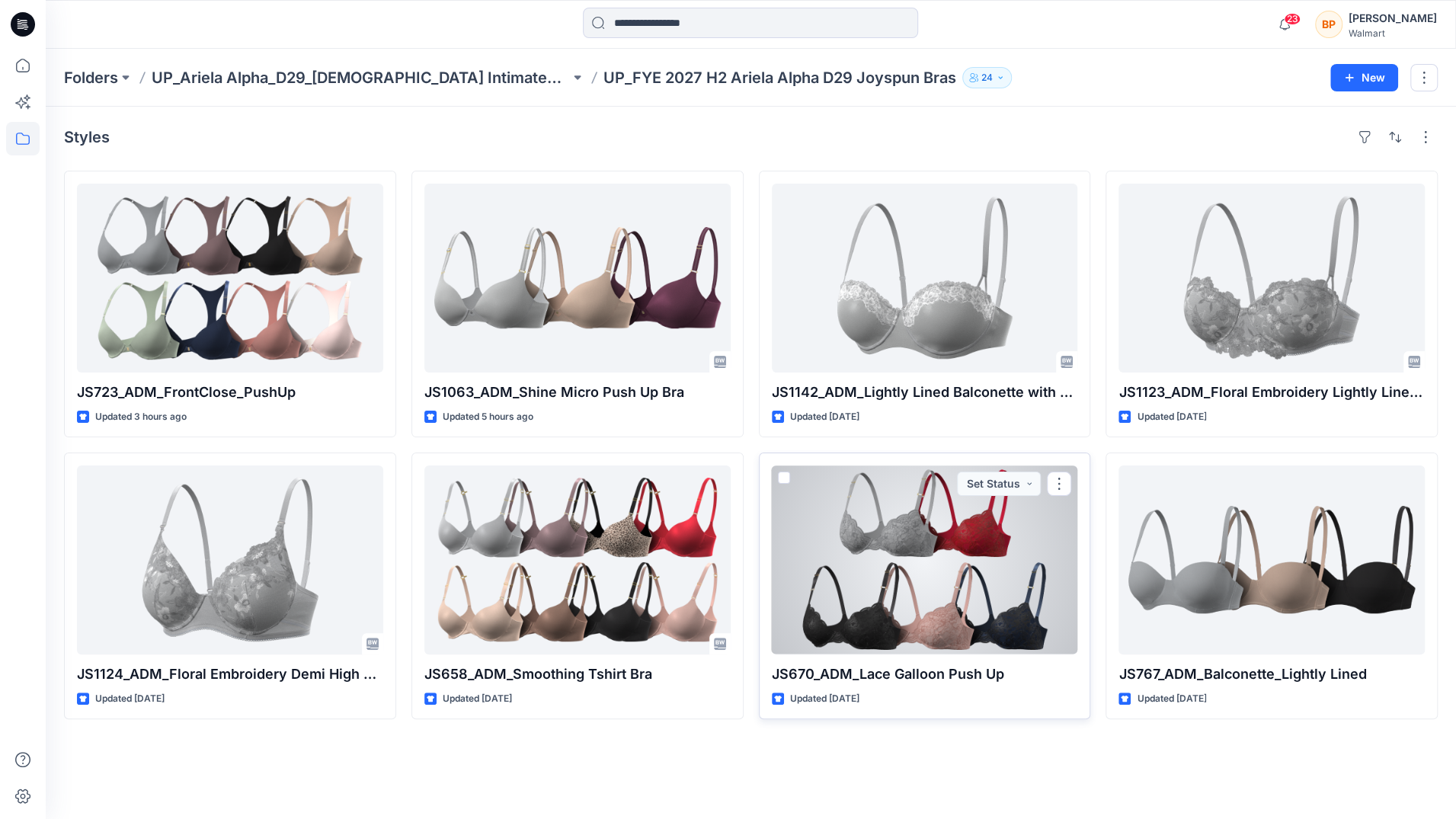
click at [1039, 586] on div at bounding box center [924, 560] width 306 height 189
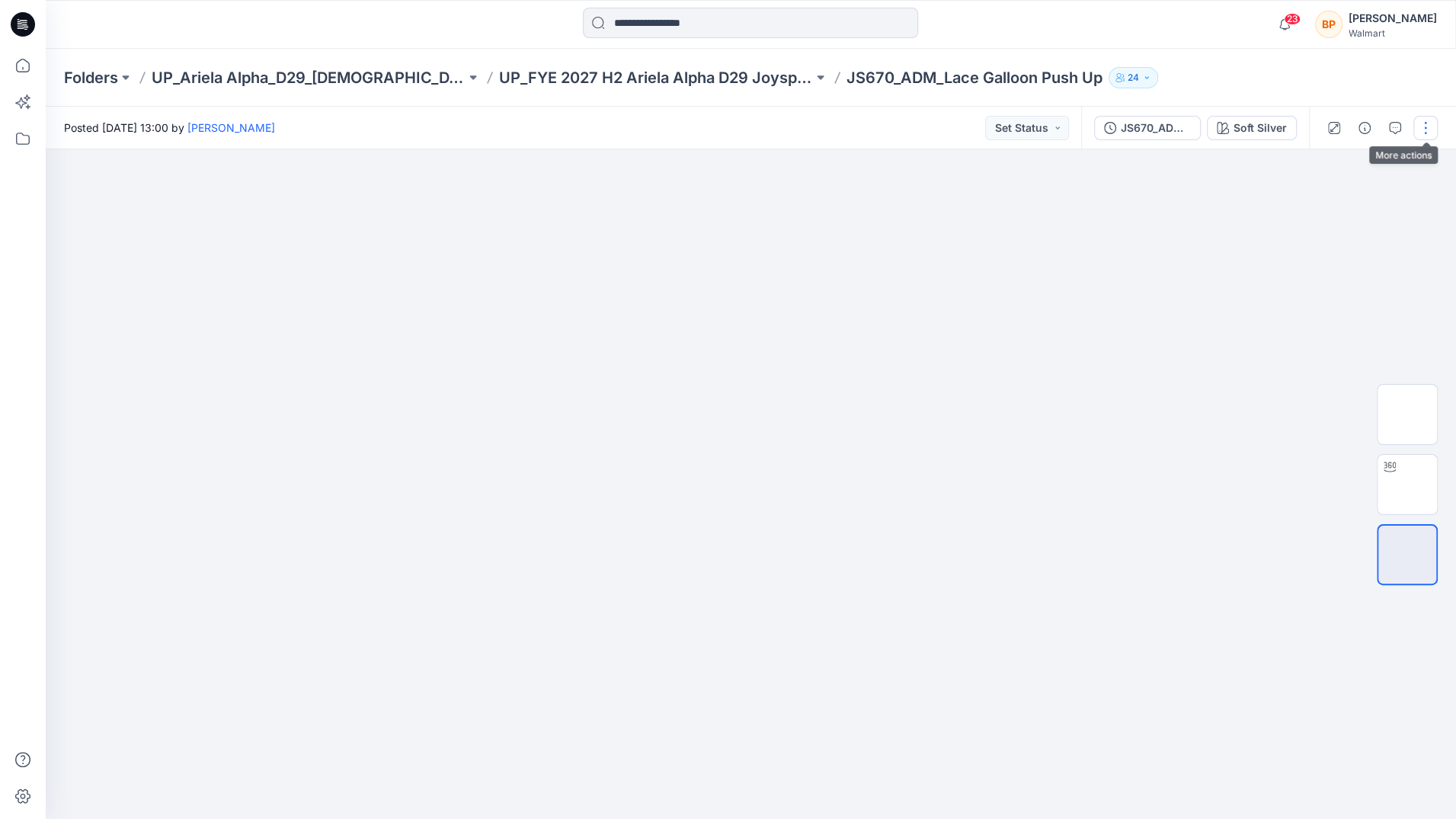
click at [1424, 132] on button "button" at bounding box center [1425, 128] width 25 height 25
click at [1369, 196] on button "Edit" at bounding box center [1362, 206] width 140 height 28
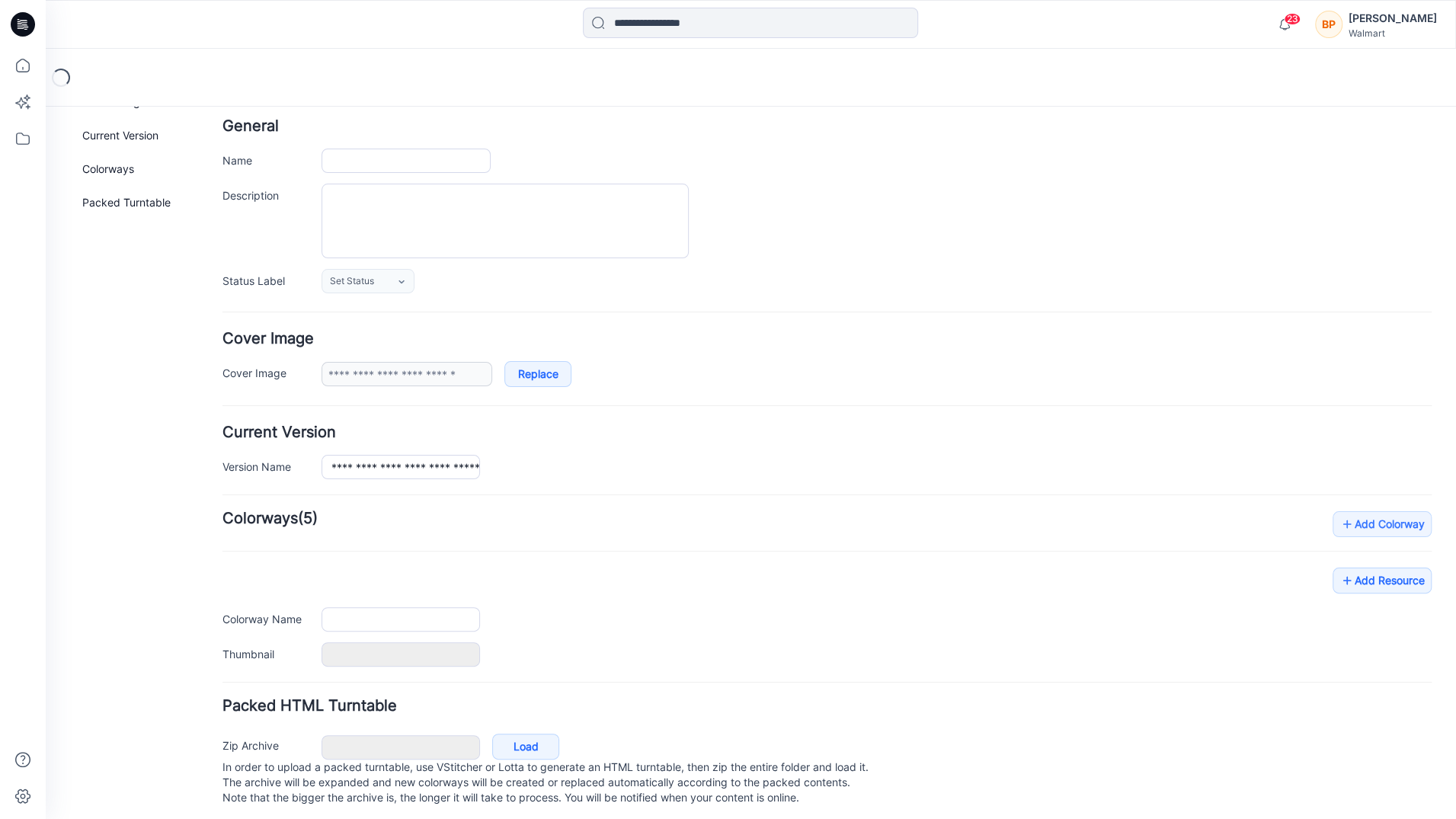
type input "**********"
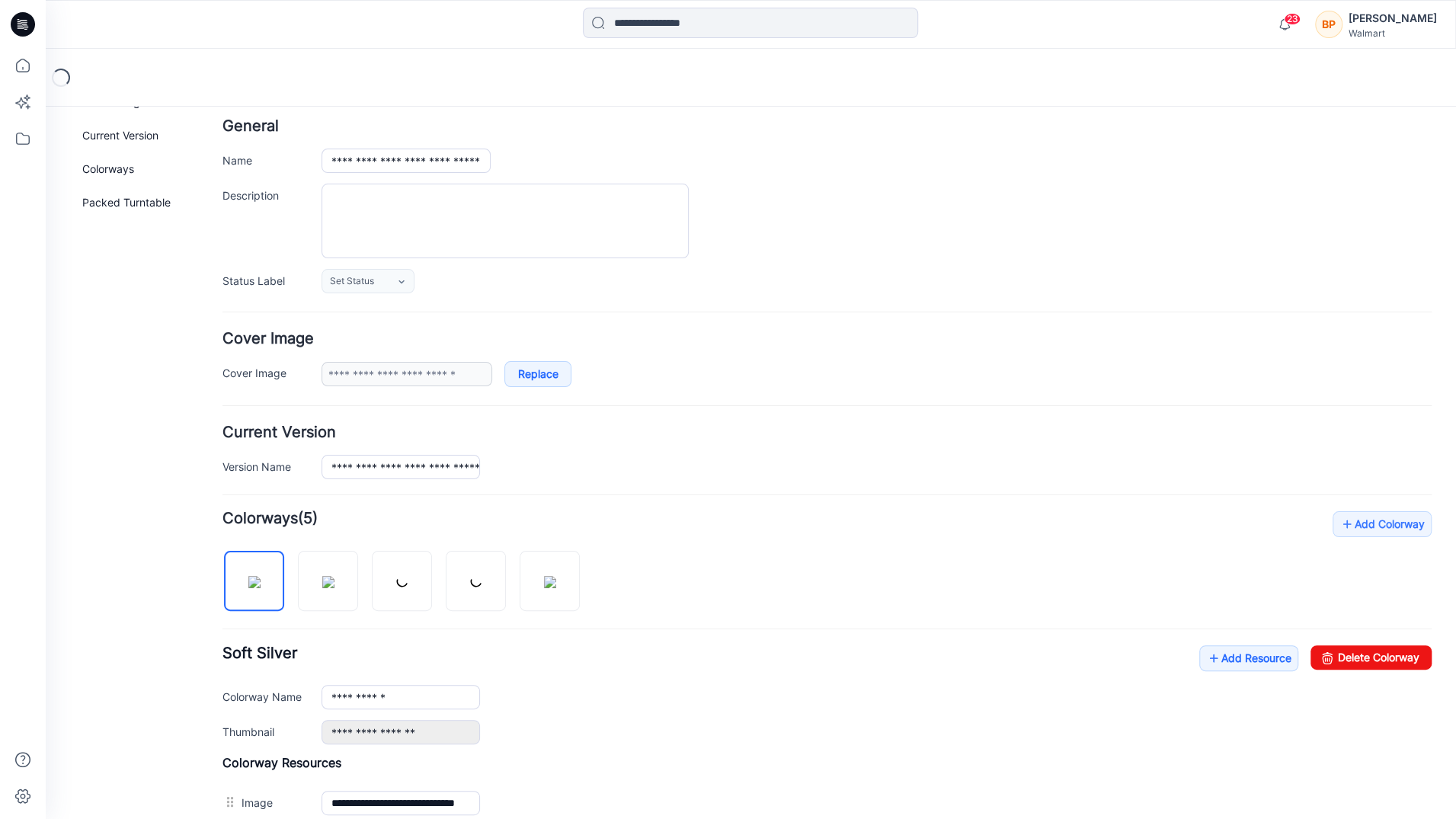
scroll to position [277, 0]
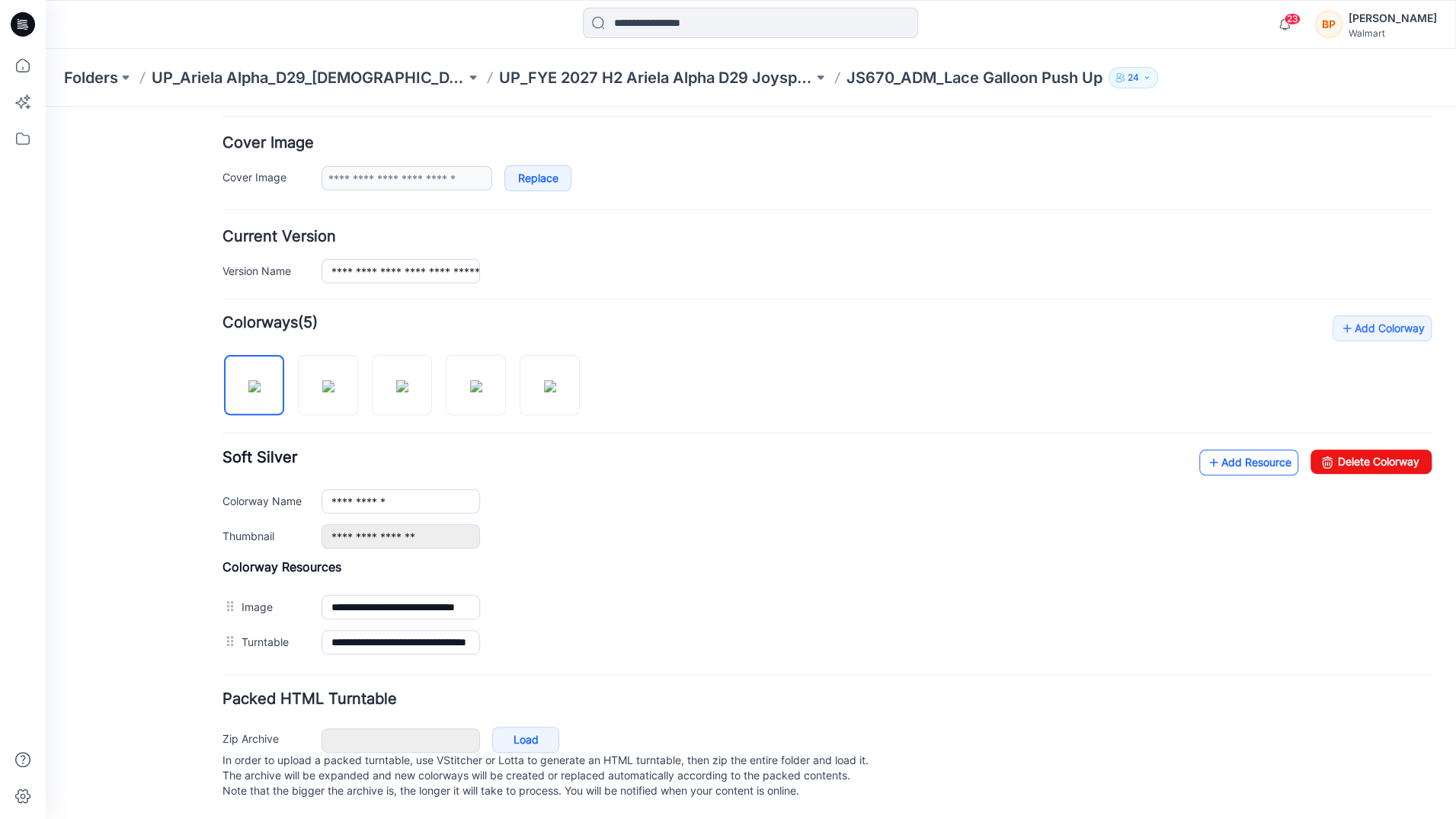
click at [1254, 449] on link "Add Resource" at bounding box center [1249, 462] width 99 height 26
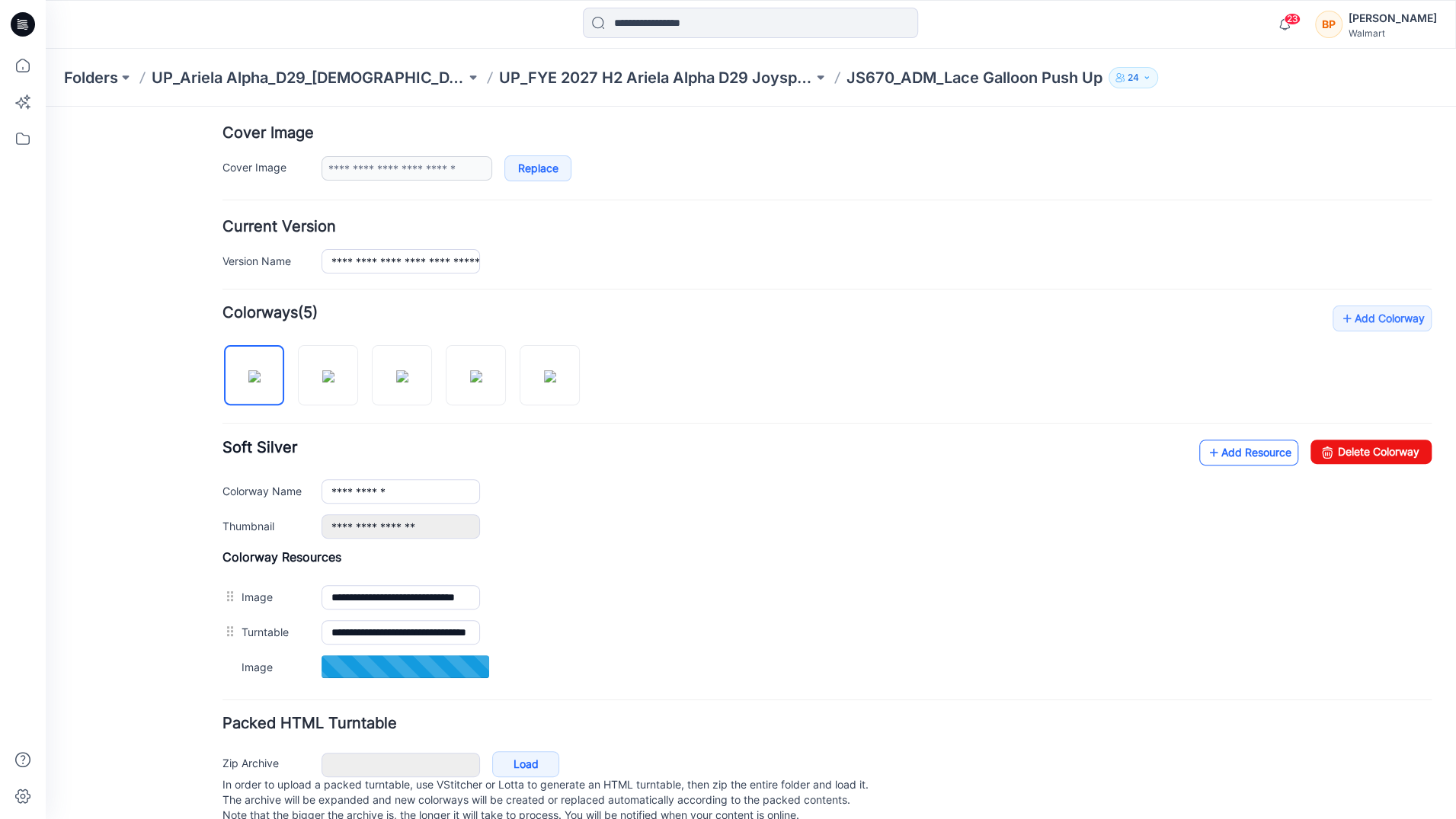
click at [1210, 449] on link "Add Resource" at bounding box center [1249, 452] width 99 height 26
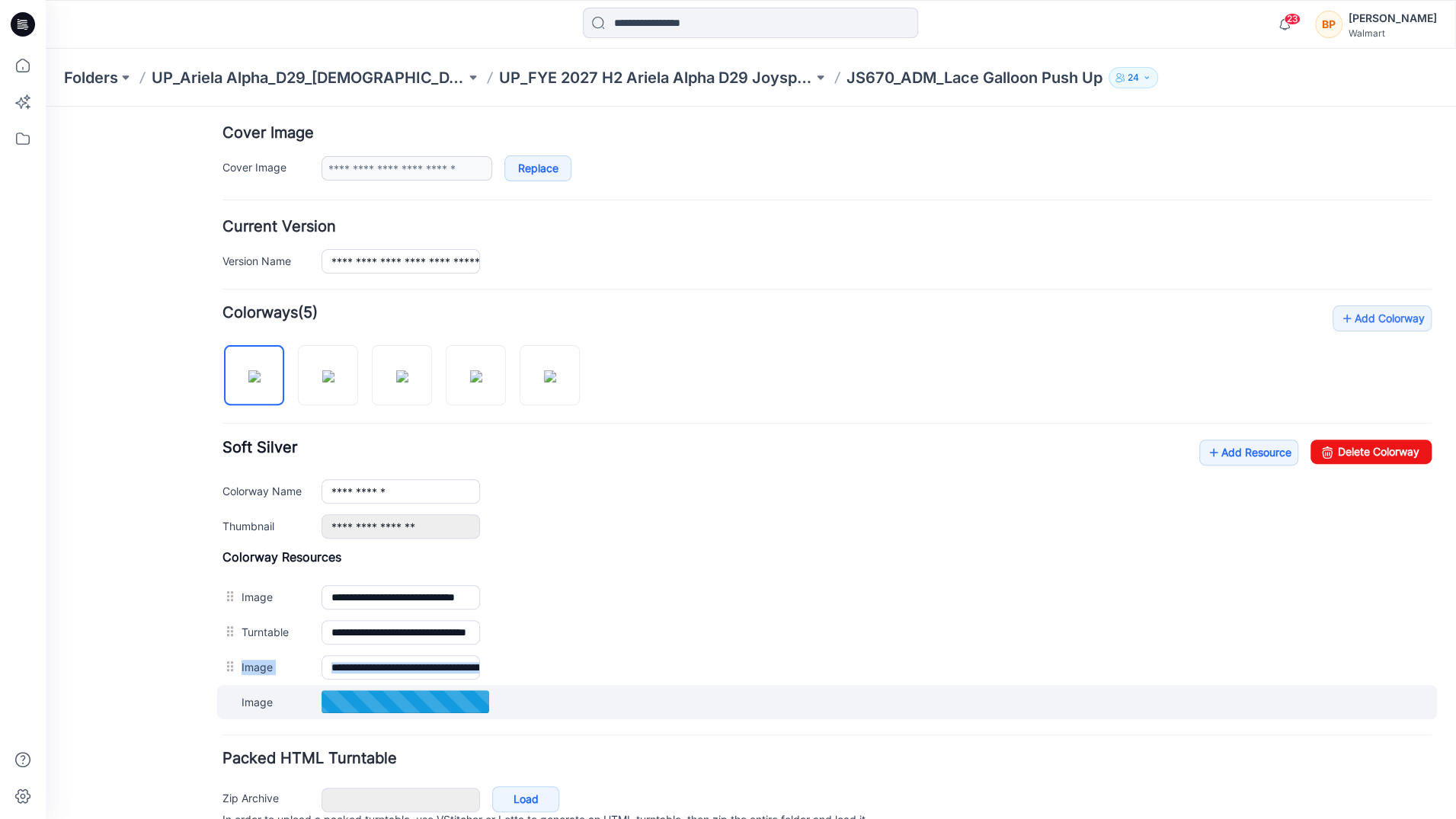
drag, startPoint x: 233, startPoint y: 667, endPoint x: 235, endPoint y: 710, distance: 43.0
click at [235, 712] on div "**********" at bounding box center [827, 634] width 1209 height 170
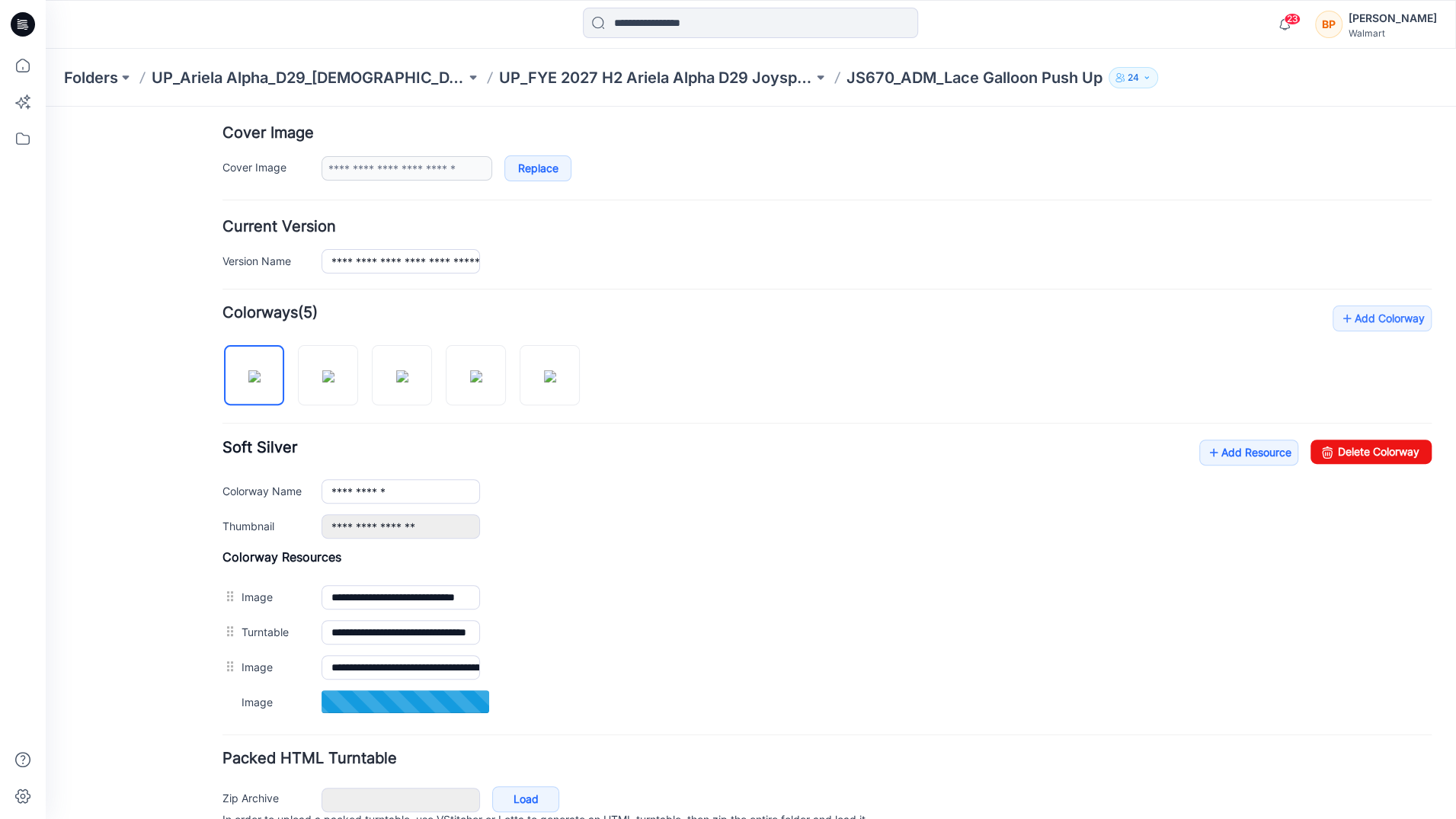
click at [157, 662] on div "General Cover Image Current Version Colorways Packed Turntable" at bounding box center [137, 363] width 122 height 1030
click at [216, 665] on div "**********" at bounding box center [741, 353] width 1392 height 1049
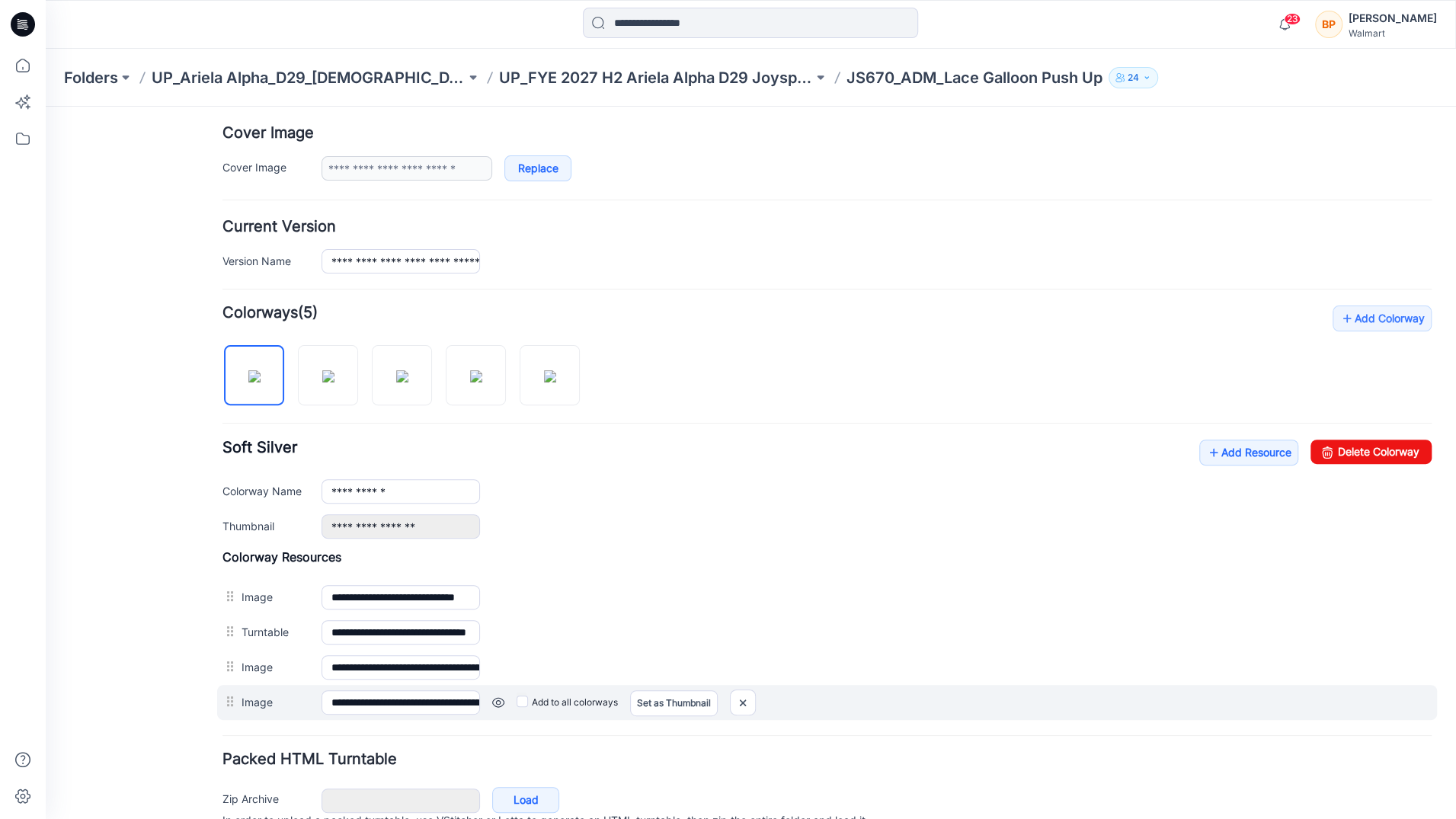
drag, startPoint x: 263, startPoint y: 665, endPoint x: 249, endPoint y: 684, distance: 23.6
click at [263, 693] on div "**********" at bounding box center [827, 634] width 1209 height 171
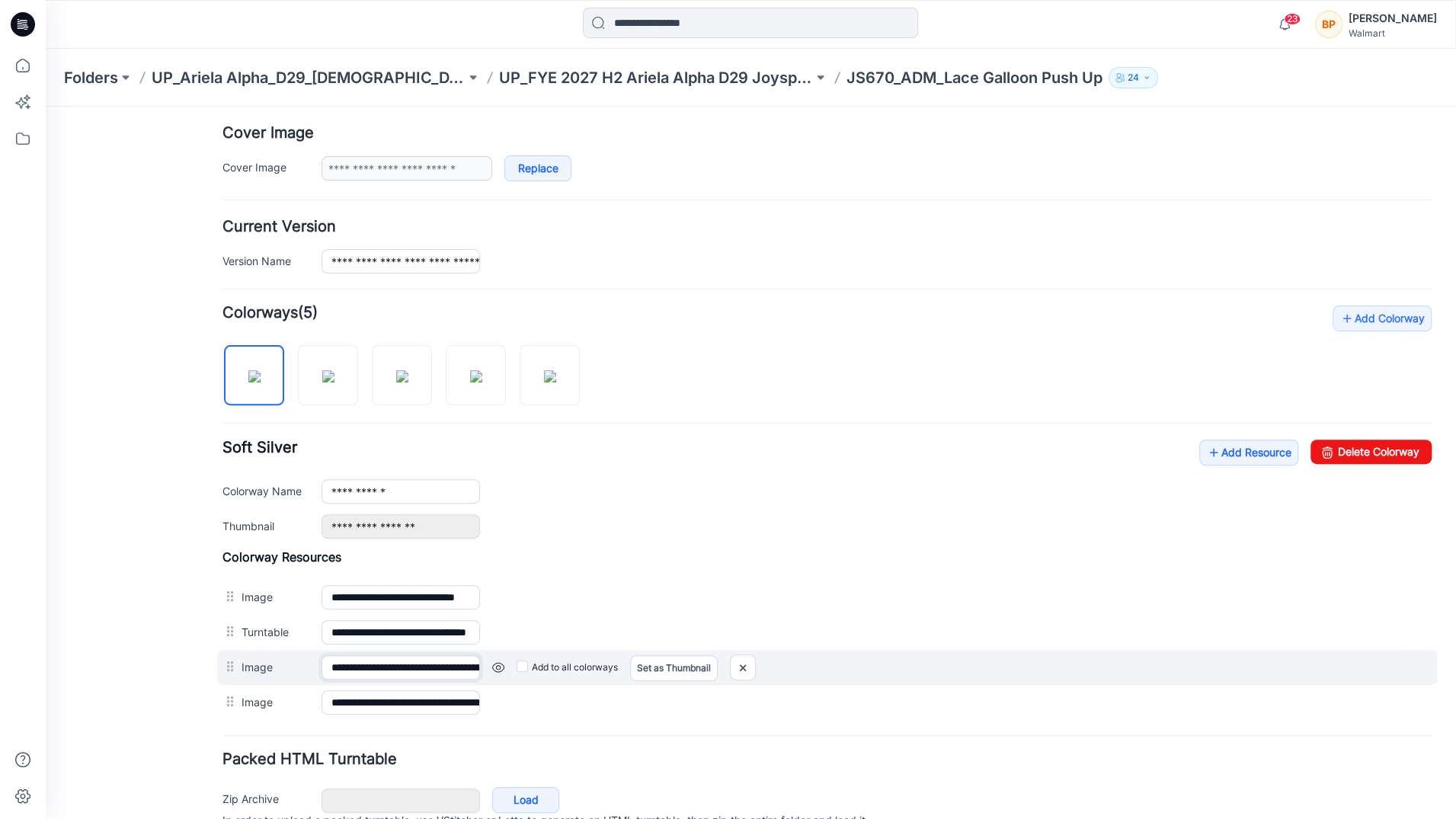
scroll to position [0, 256]
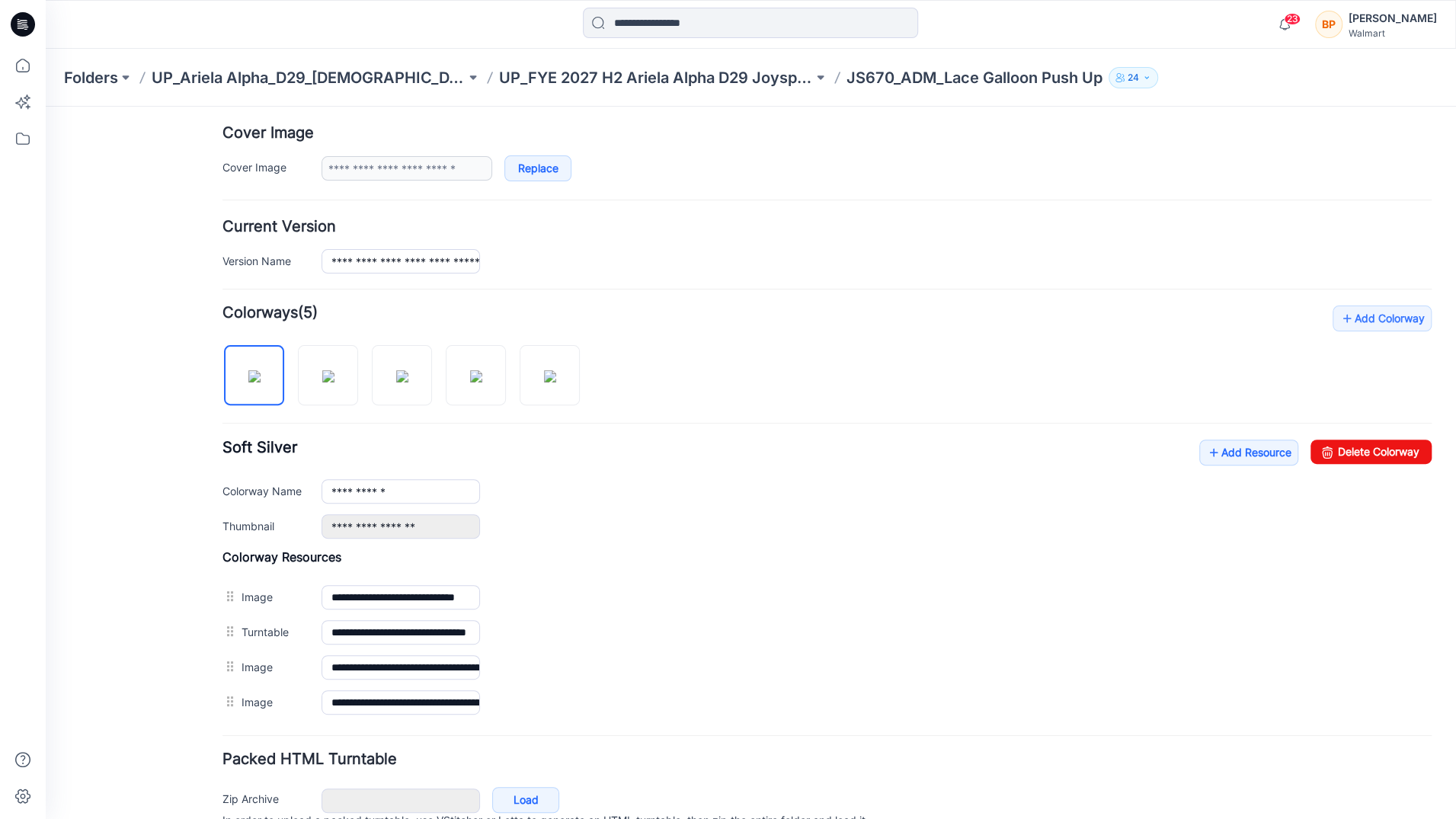
drag, startPoint x: 336, startPoint y: 651, endPoint x: 492, endPoint y: 656, distance: 156.1
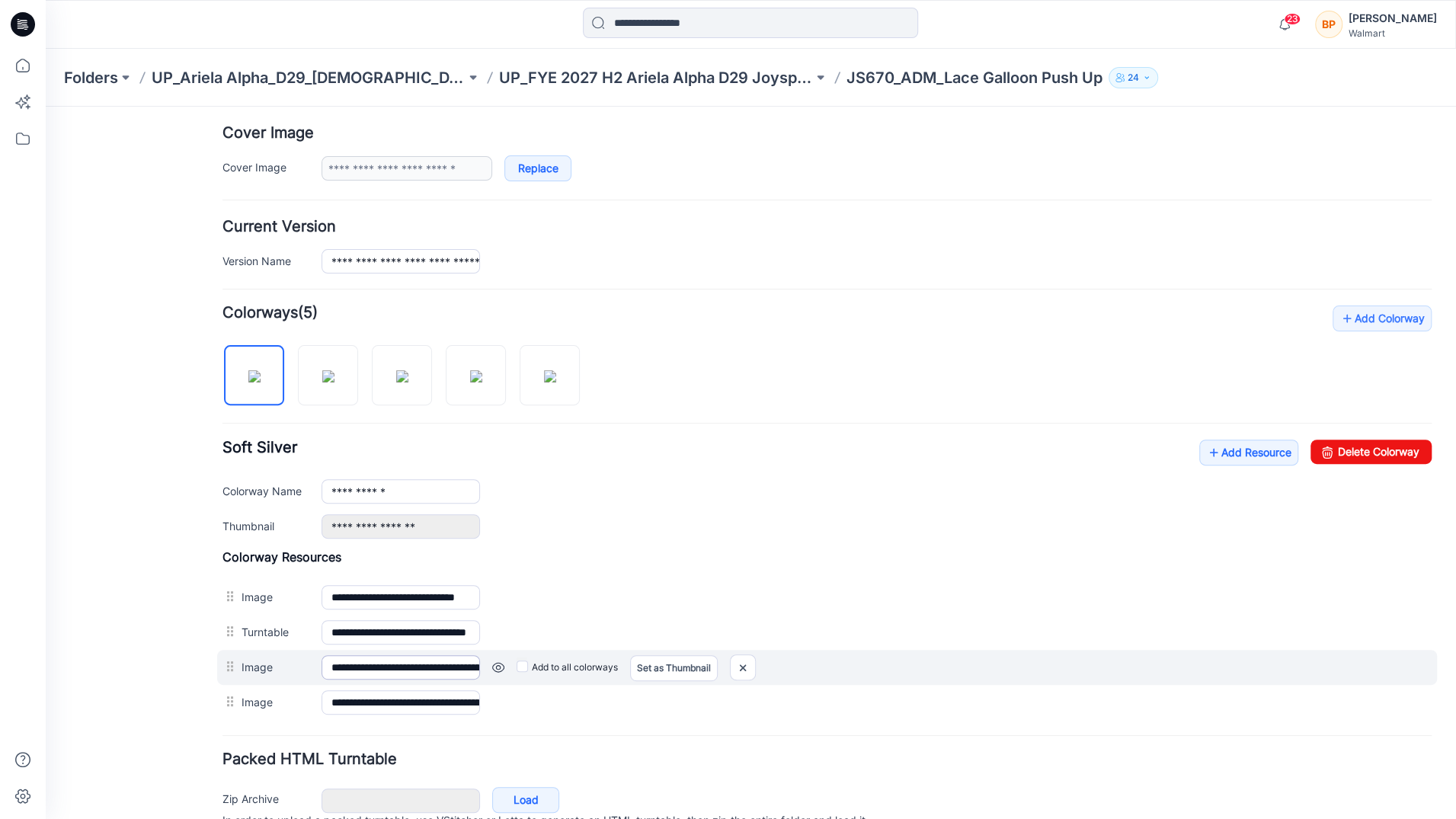
drag, startPoint x: 488, startPoint y: 655, endPoint x: 405, endPoint y: 661, distance: 83.2
click at [405, 661] on div "**********" at bounding box center [827, 667] width 1220 height 35
drag, startPoint x: 405, startPoint y: 661, endPoint x: 424, endPoint y: 661, distance: 19.0
click at [424, 661] on input "**********" at bounding box center [400, 666] width 158 height 24
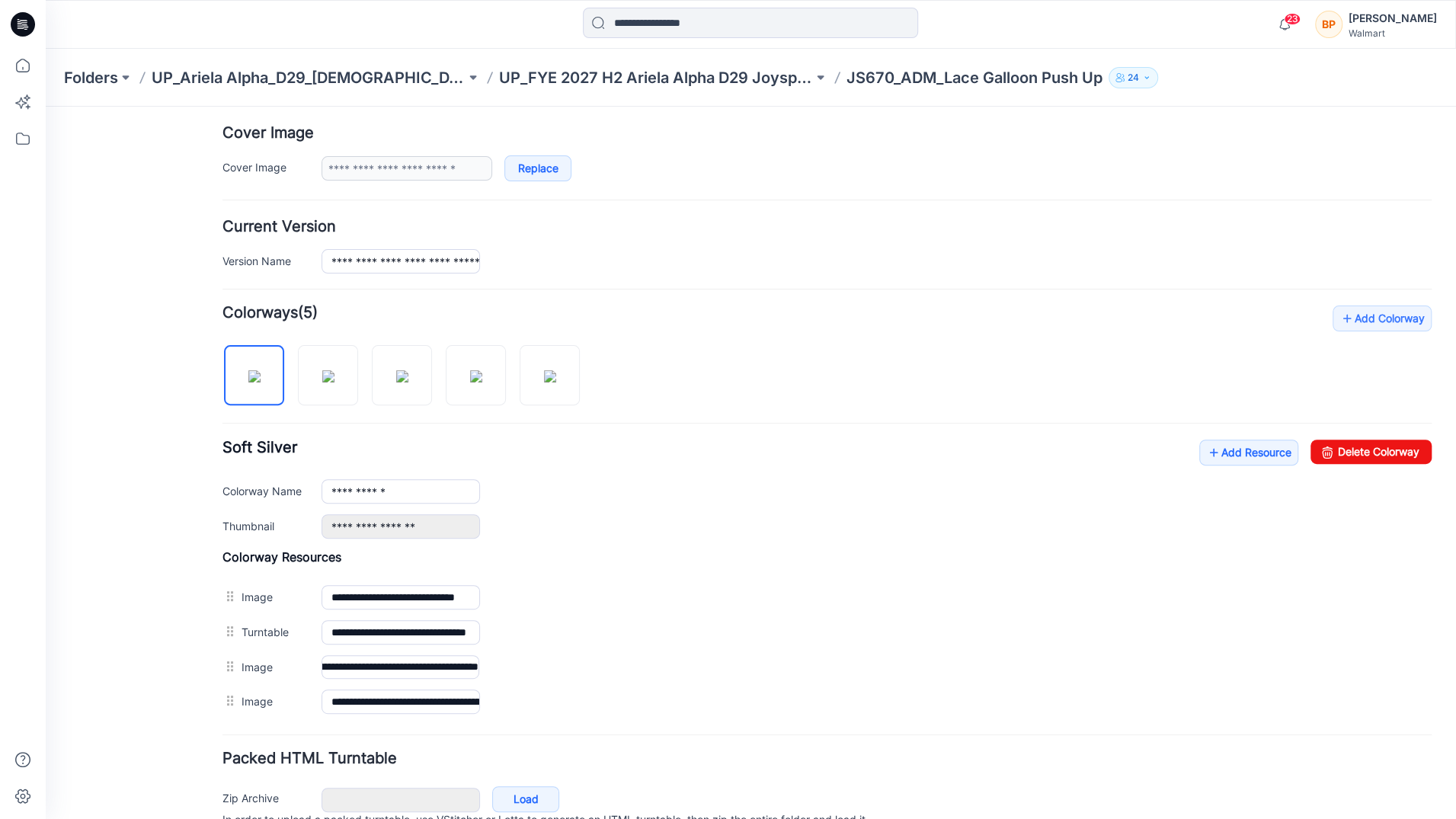
click at [609, 555] on h4 "Colorway Resources" at bounding box center [827, 556] width 1209 height 15
click at [1208, 439] on link "Add Resource" at bounding box center [1249, 452] width 99 height 26
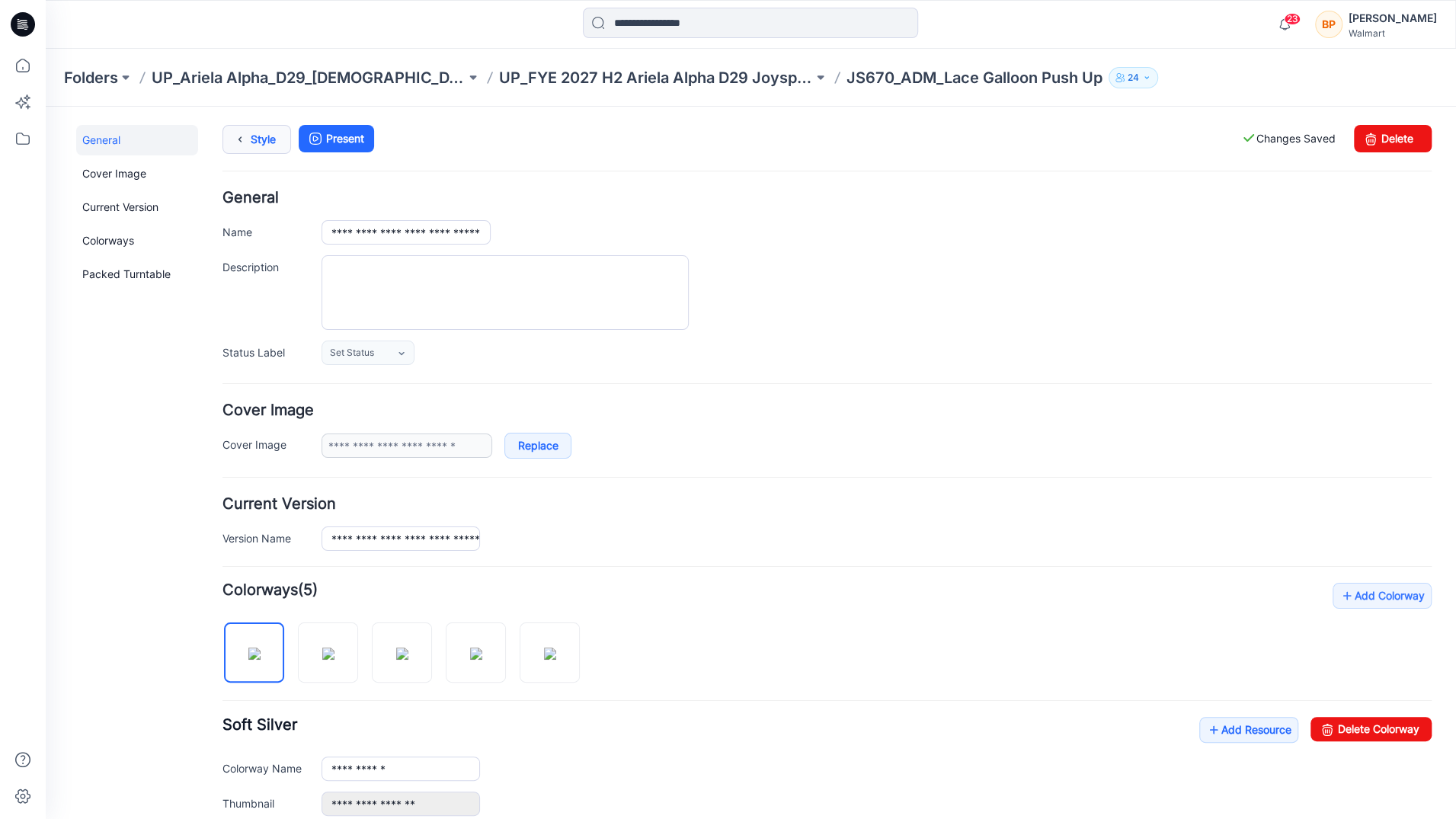
click at [235, 139] on icon at bounding box center [240, 139] width 21 height 27
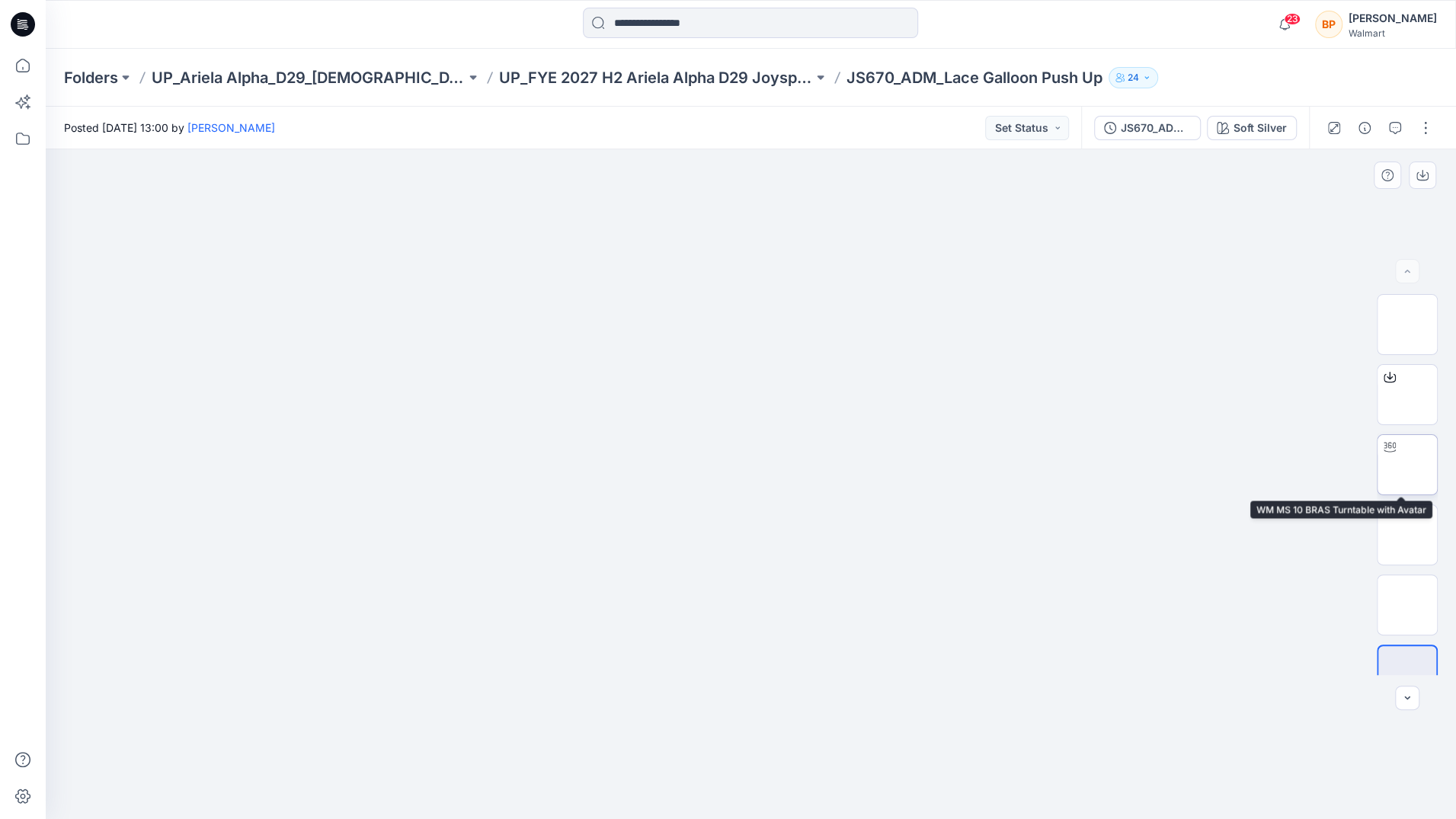
scroll to position [31, 0]
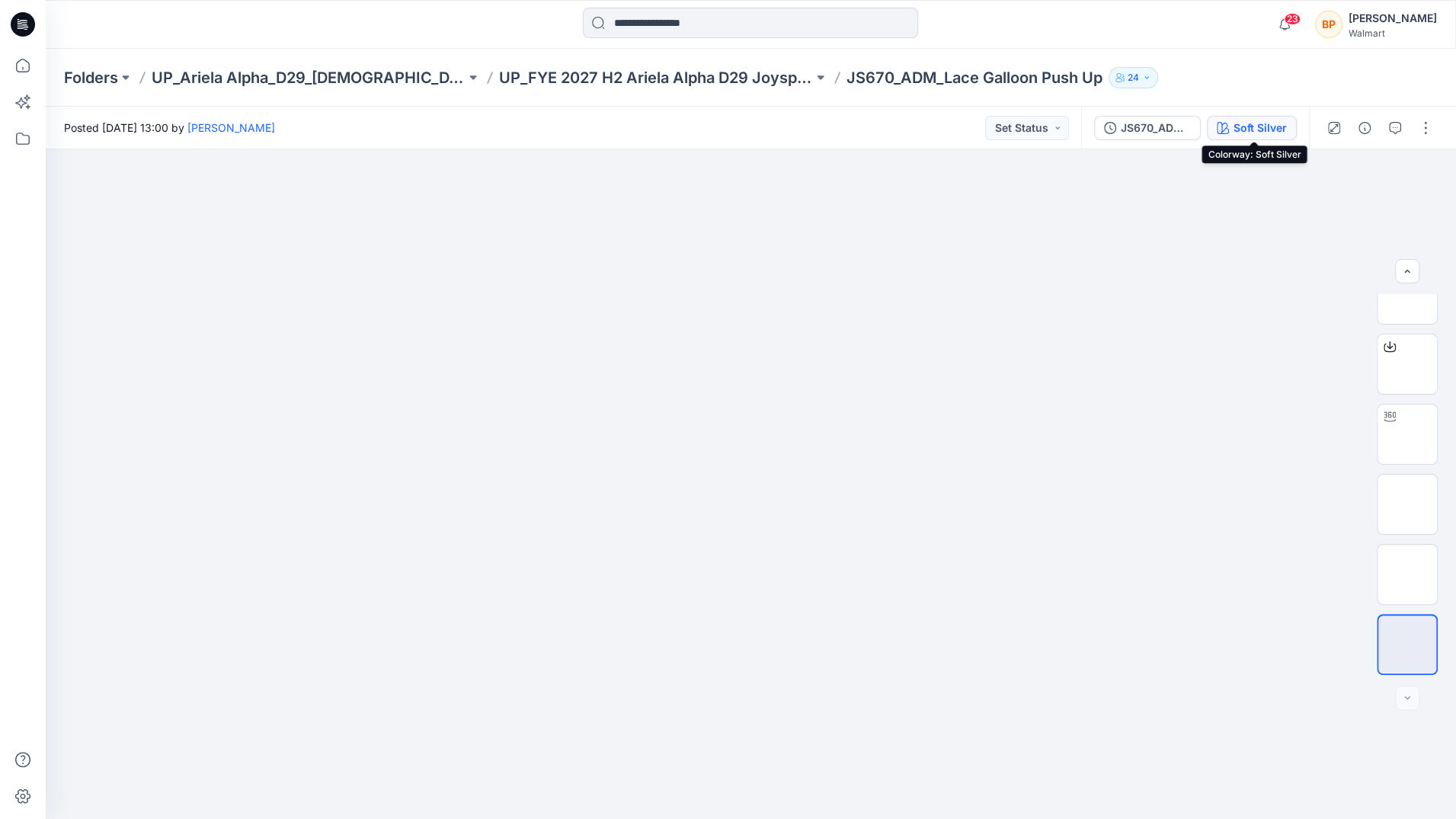
click at [1234, 125] on button "Soft Silver" at bounding box center [1251, 128] width 90 height 25
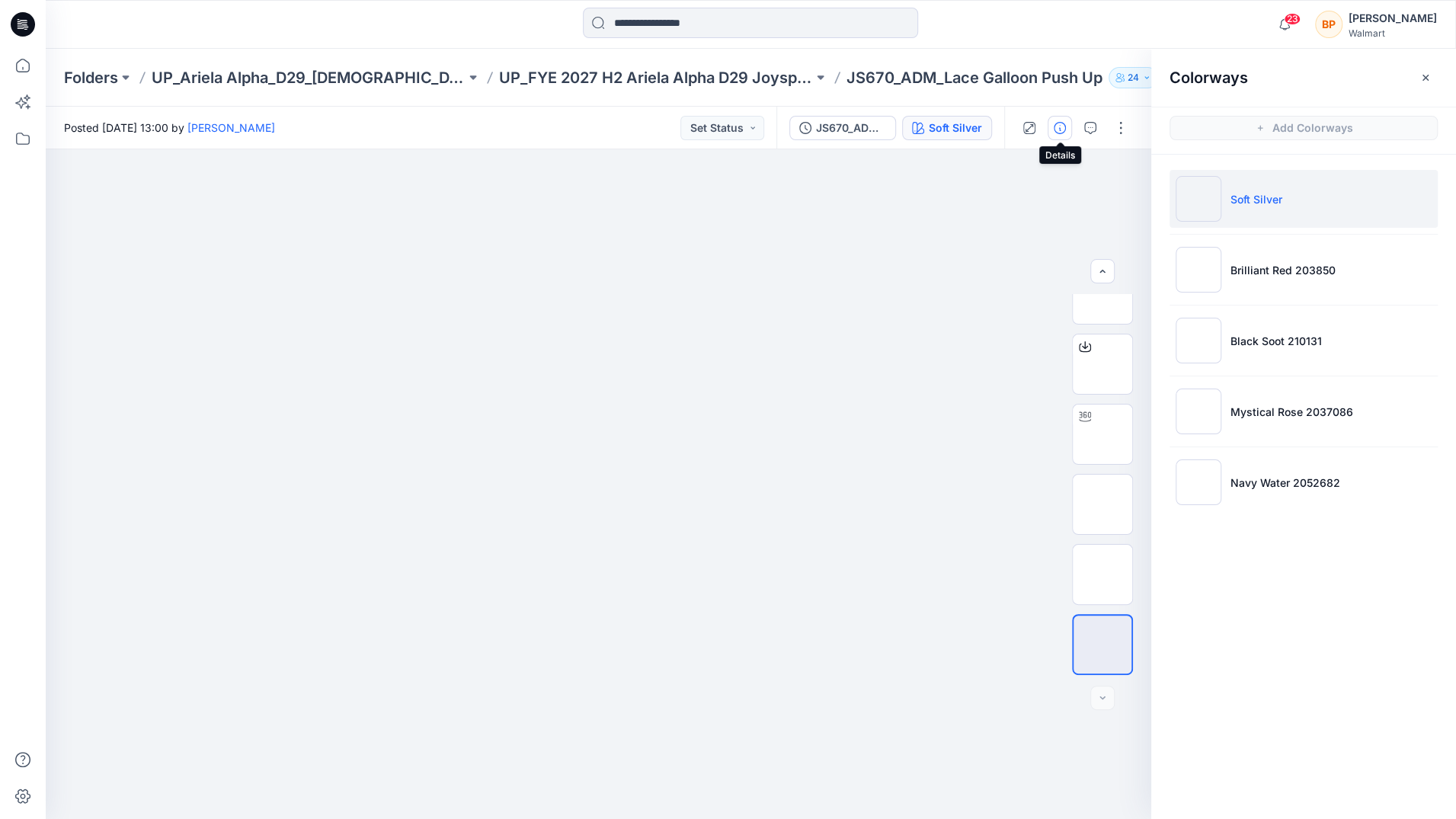
click at [1051, 130] on button "button" at bounding box center [1060, 128] width 25 height 25
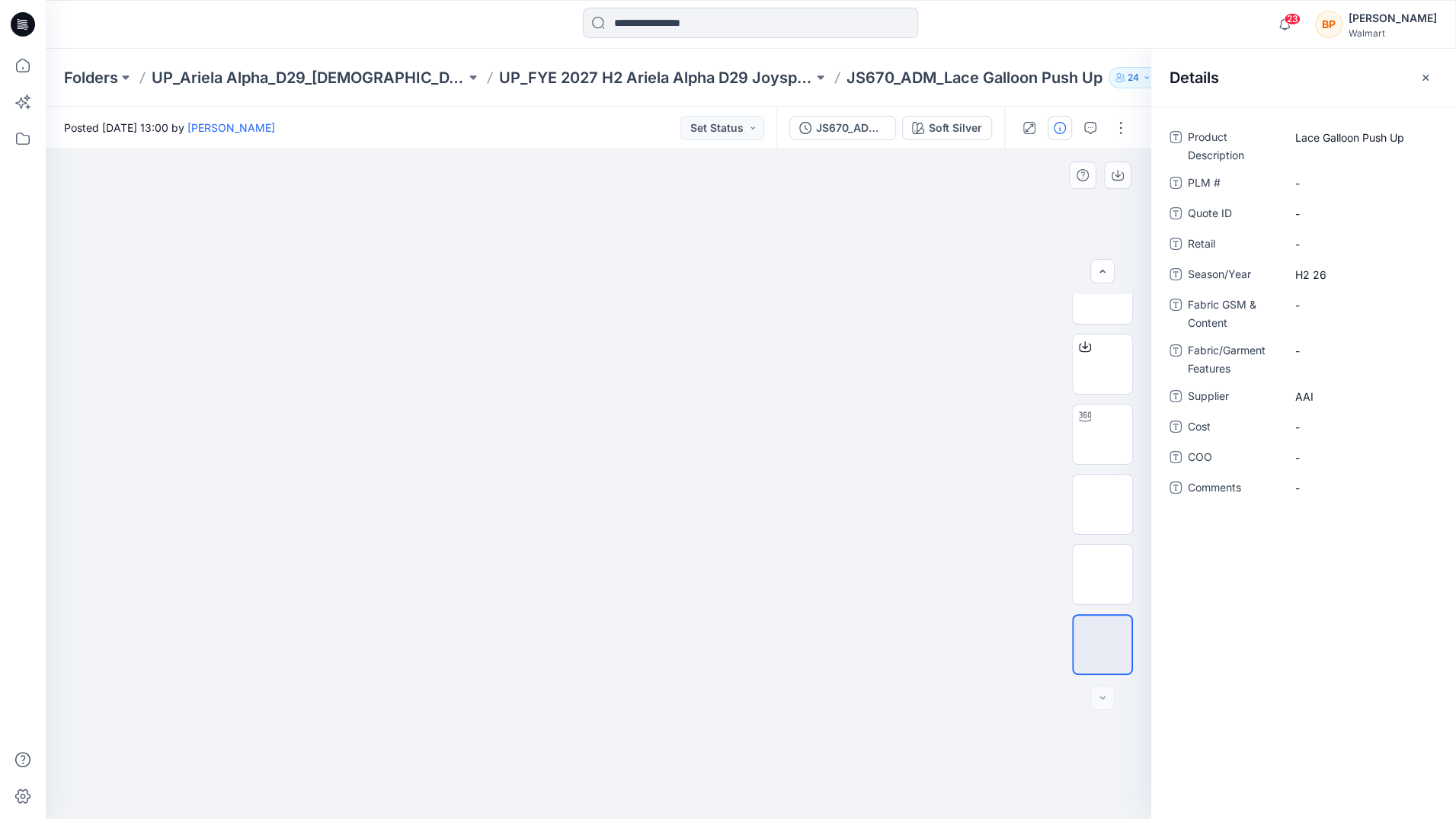
click at [905, 227] on div at bounding box center [598, 484] width 1106 height 670
click at [1425, 73] on icon "button" at bounding box center [1425, 78] width 12 height 12
